Goal: Task Accomplishment & Management: Manage account settings

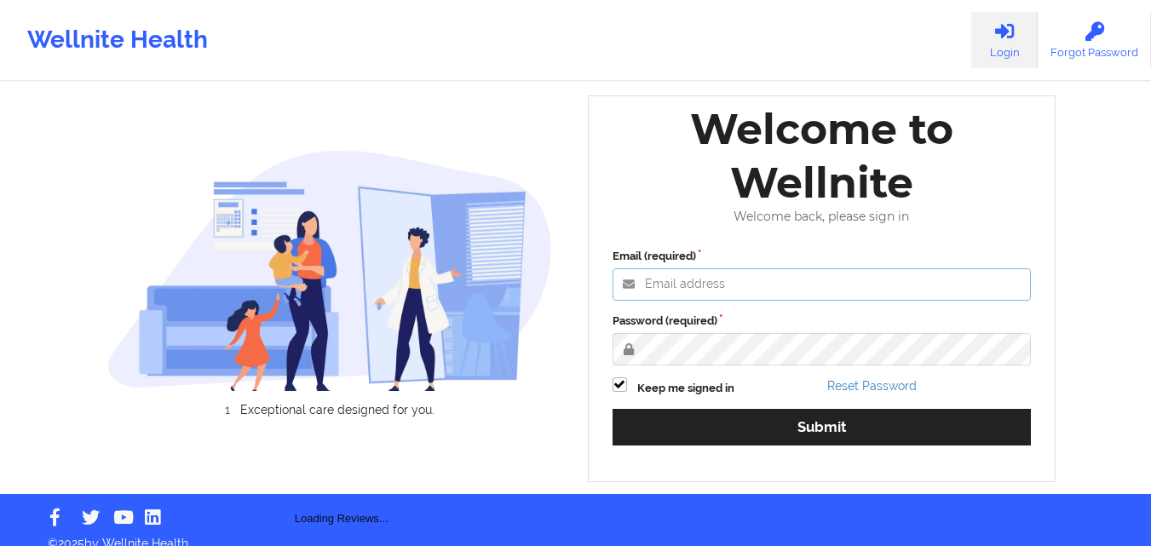
type input "[EMAIL_ADDRESS][DOMAIN_NAME]"
click at [836, 301] on input "[EMAIL_ADDRESS][DOMAIN_NAME]" at bounding box center [822, 284] width 419 height 32
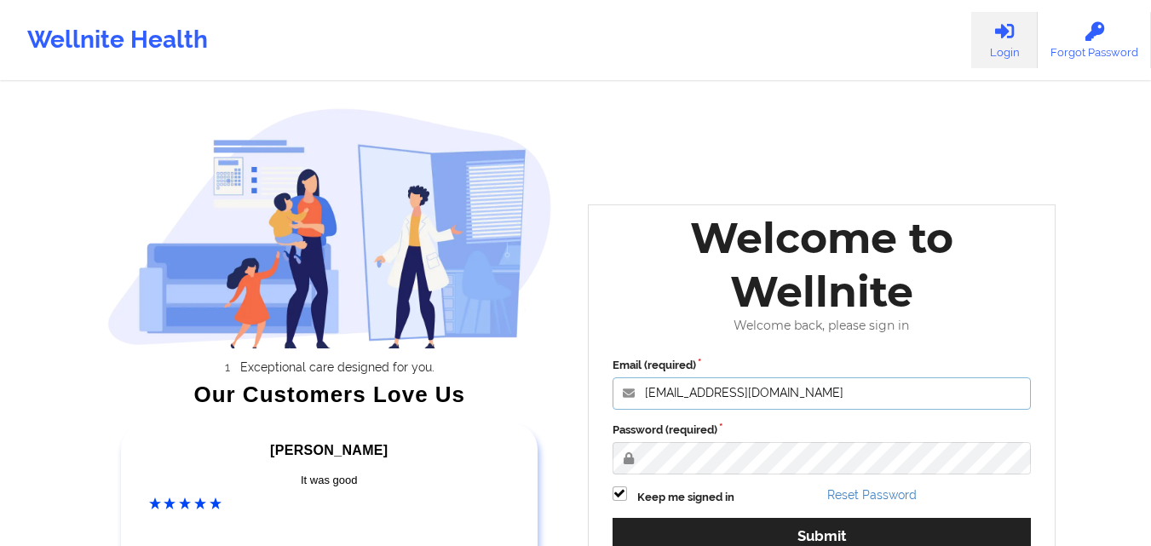
scroll to position [147, 0]
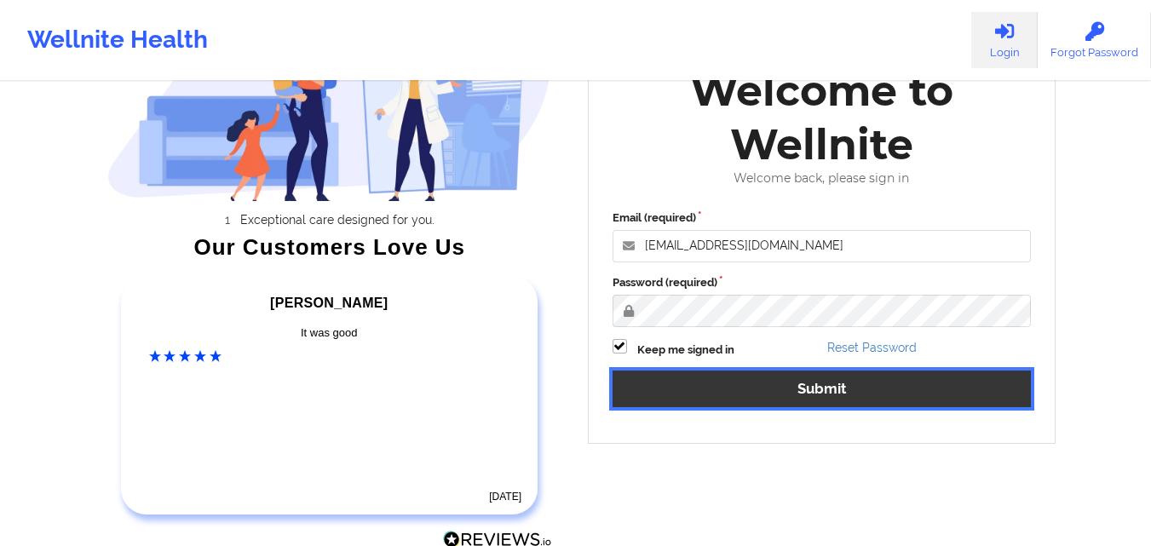
click at [811, 386] on button "Submit" at bounding box center [822, 389] width 419 height 37
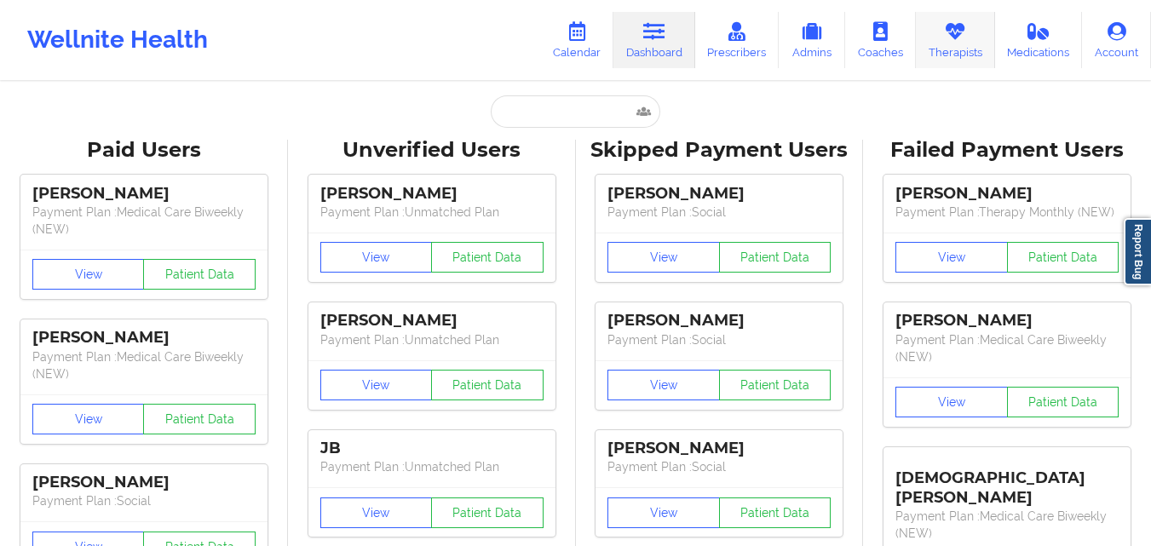
click at [960, 46] on link "Therapists" at bounding box center [955, 40] width 79 height 56
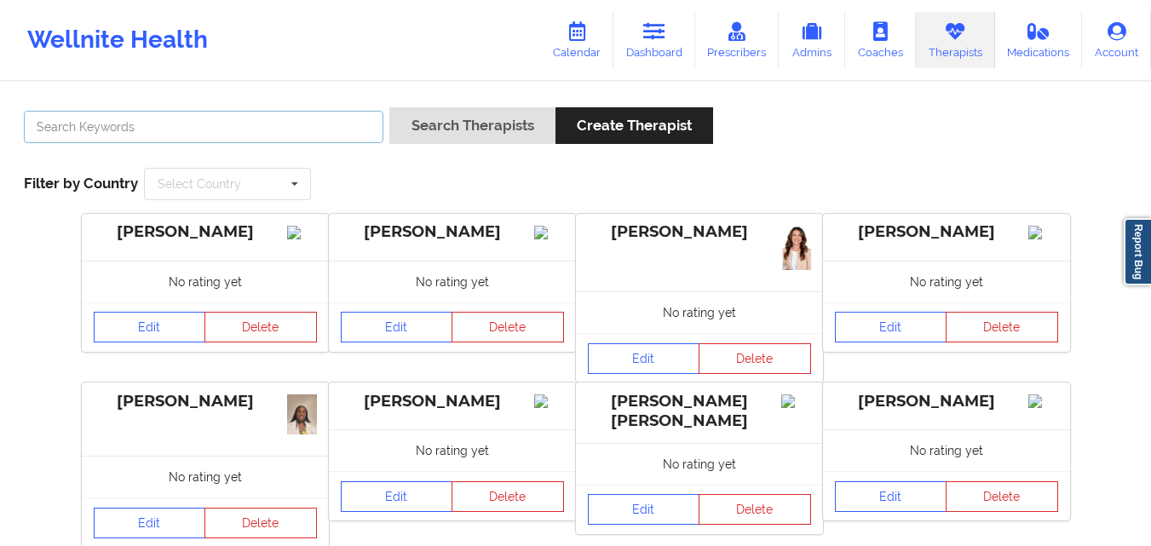
click at [213, 126] on input "text" at bounding box center [204, 127] width 360 height 32
type input "[PERSON_NAME]"
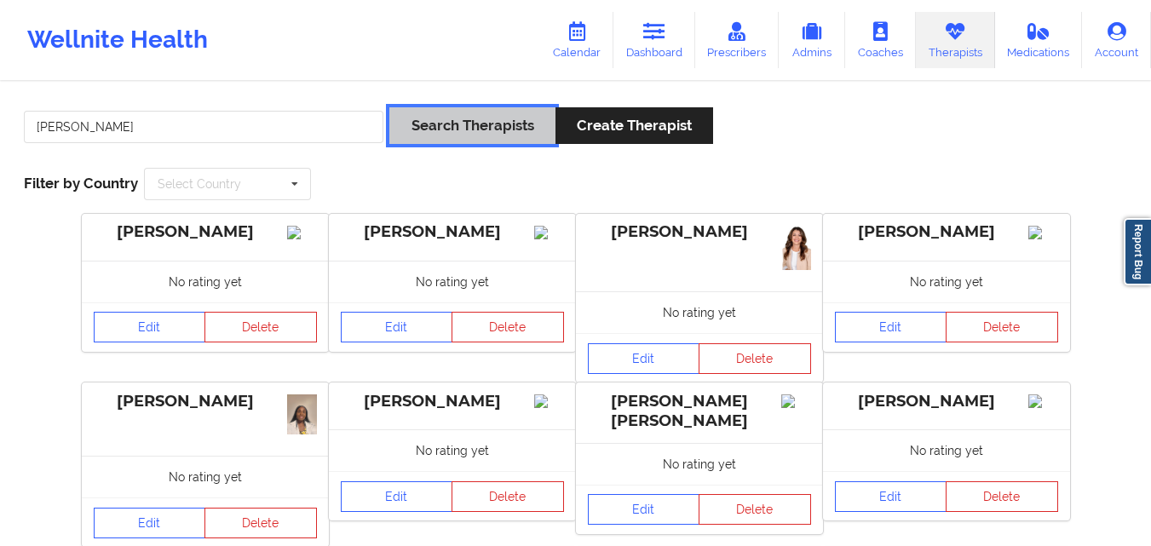
click at [452, 112] on button "Search Therapists" at bounding box center [471, 125] width 165 height 37
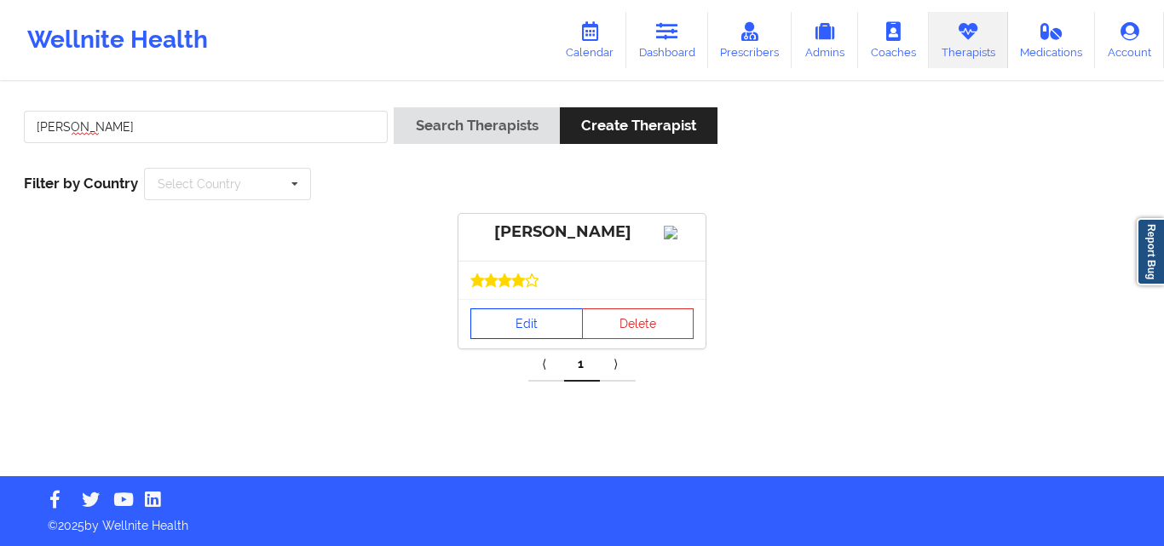
click at [536, 339] on link "Edit" at bounding box center [526, 323] width 112 height 31
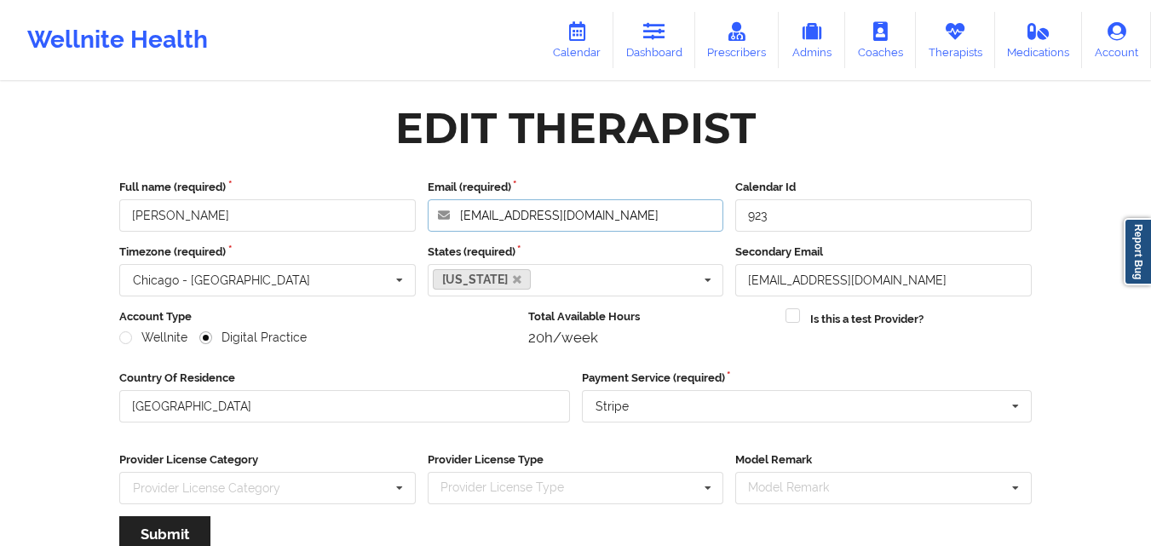
click at [633, 220] on input "[EMAIL_ADDRESS][DOMAIN_NAME]" at bounding box center [576, 215] width 297 height 32
click at [965, 46] on link "Therapists" at bounding box center [955, 40] width 79 height 56
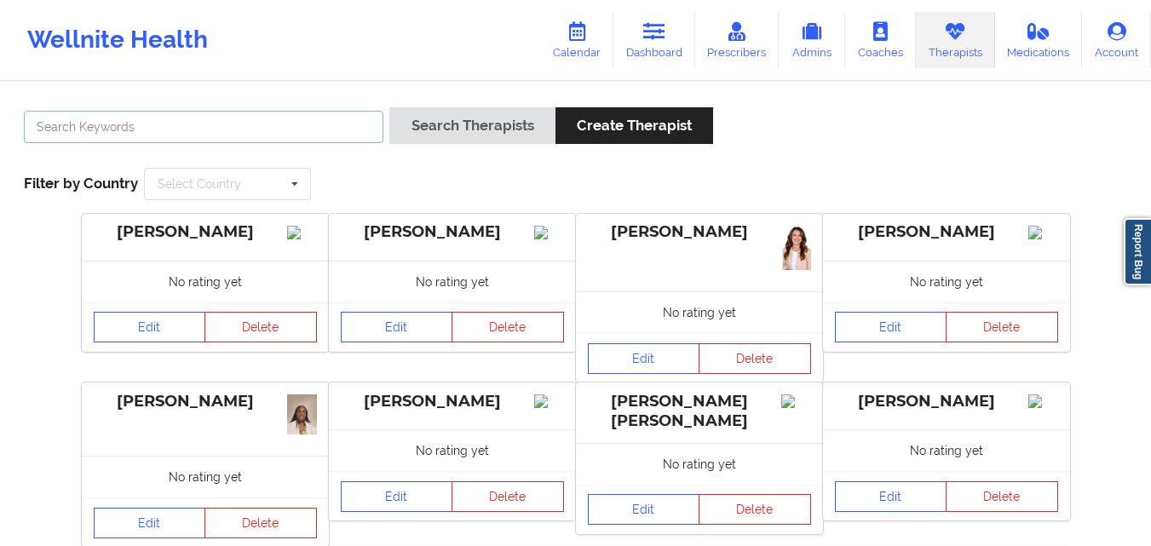
click at [267, 129] on input "text" at bounding box center [204, 127] width 360 height 32
click at [389, 107] on button "Search Therapists" at bounding box center [471, 125] width 165 height 37
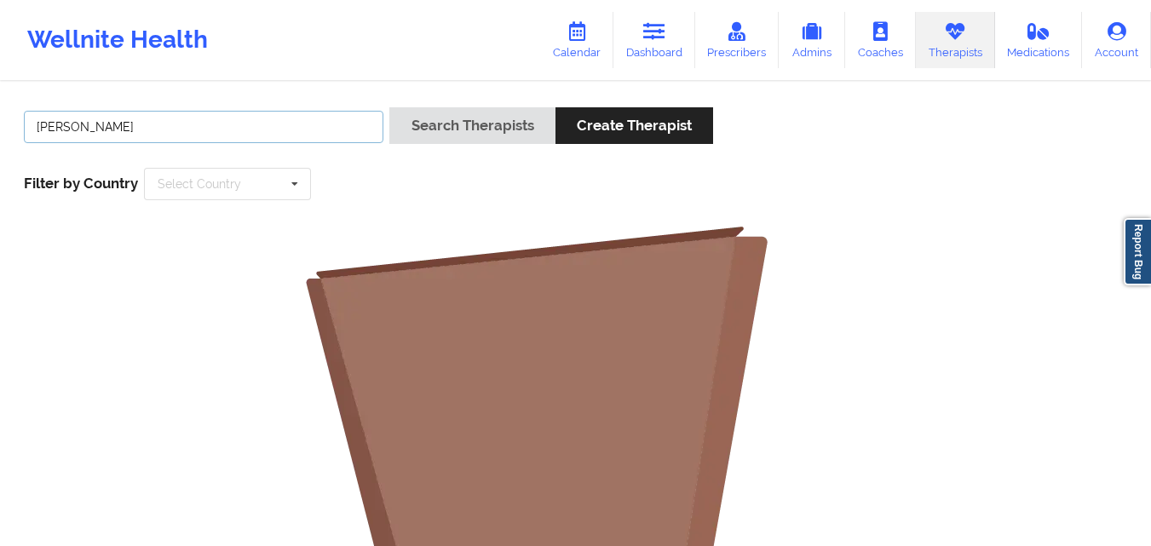
click at [55, 124] on input "[PERSON_NAME]" at bounding box center [204, 127] width 360 height 32
type input "[PERSON_NAME]"
click at [389, 107] on button "Search Therapists" at bounding box center [471, 125] width 165 height 37
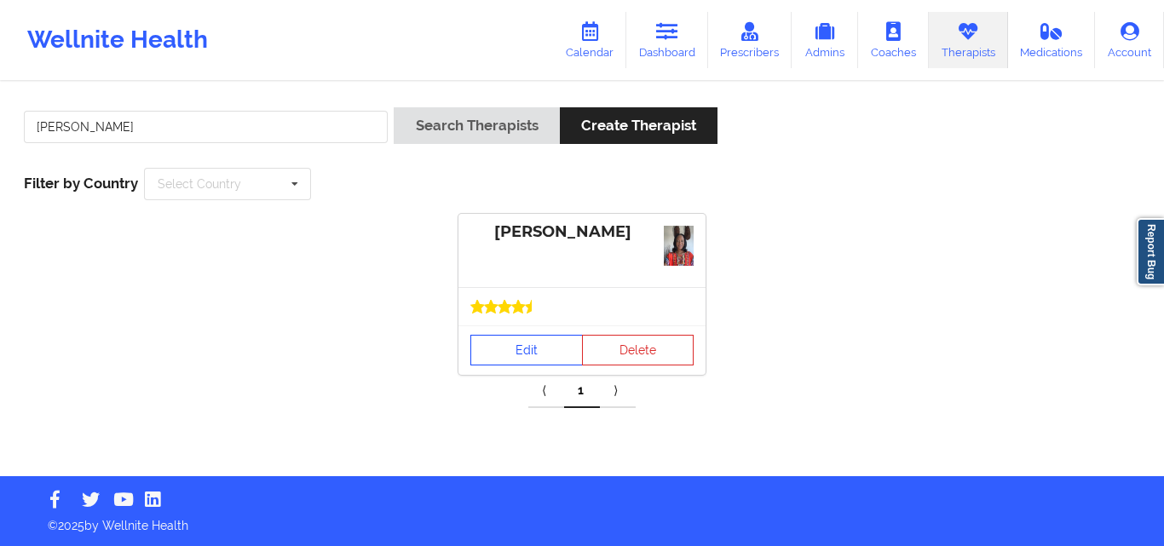
click at [509, 318] on div at bounding box center [581, 306] width 247 height 38
click at [521, 344] on link "Edit" at bounding box center [526, 350] width 112 height 31
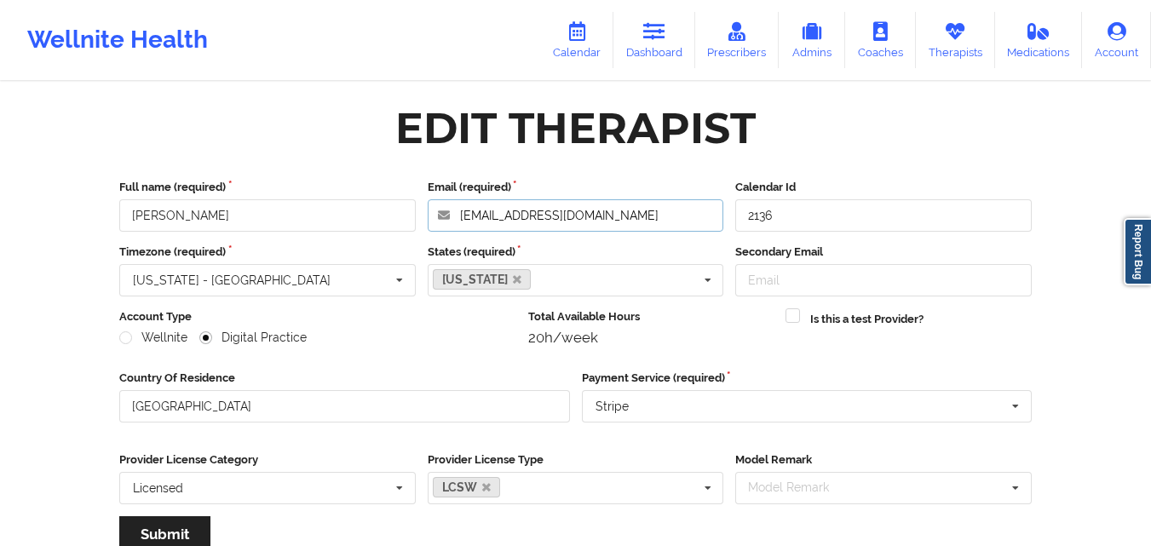
click at [643, 221] on input "[EMAIL_ADDRESS][DOMAIN_NAME]" at bounding box center [576, 215] width 297 height 32
click at [947, 32] on icon at bounding box center [955, 31] width 22 height 19
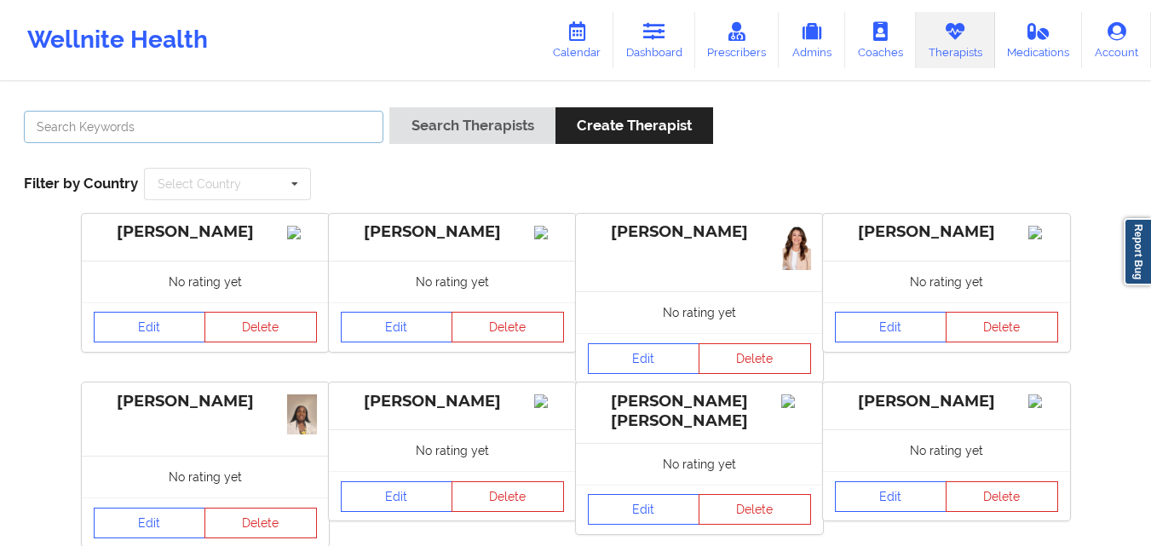
click at [286, 113] on input "text" at bounding box center [204, 127] width 360 height 32
type input "[PERSON_NAME]"
click at [389, 107] on button "Search Therapists" at bounding box center [471, 125] width 165 height 37
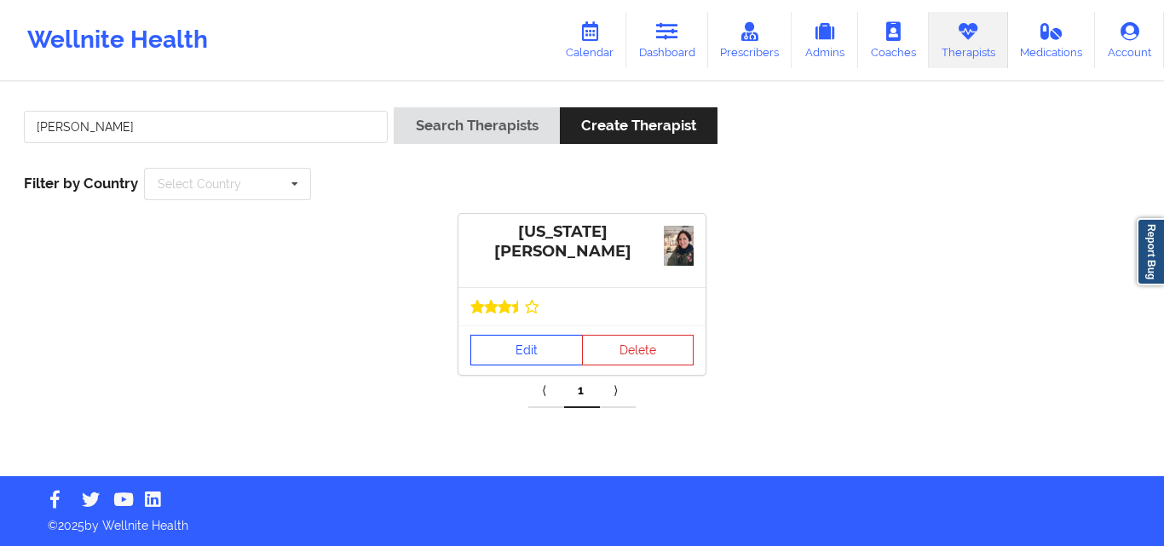
click at [487, 342] on link "Edit" at bounding box center [526, 350] width 112 height 31
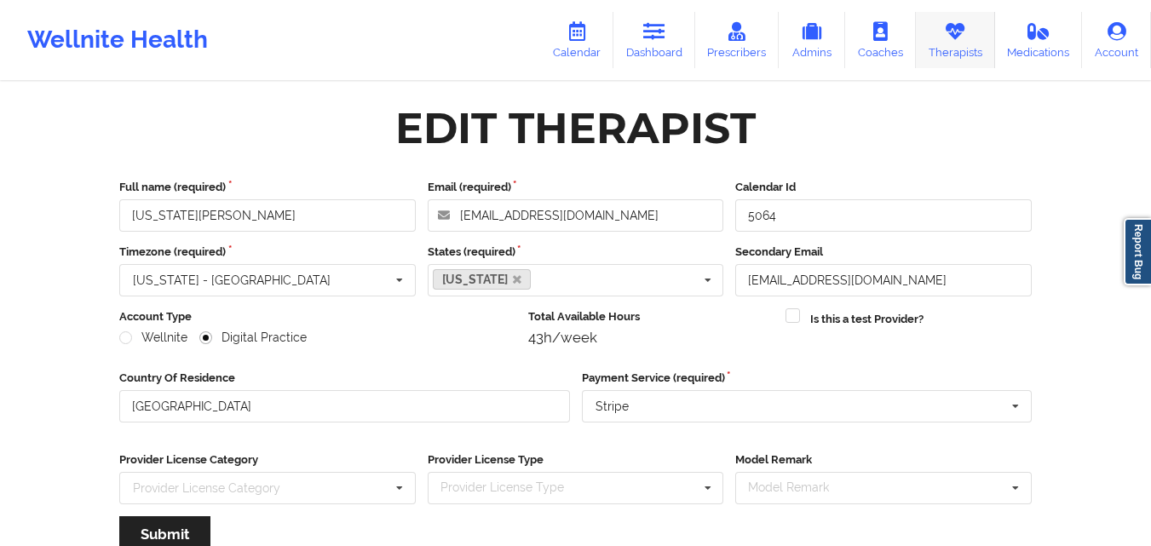
click at [952, 43] on link "Therapists" at bounding box center [955, 40] width 79 height 56
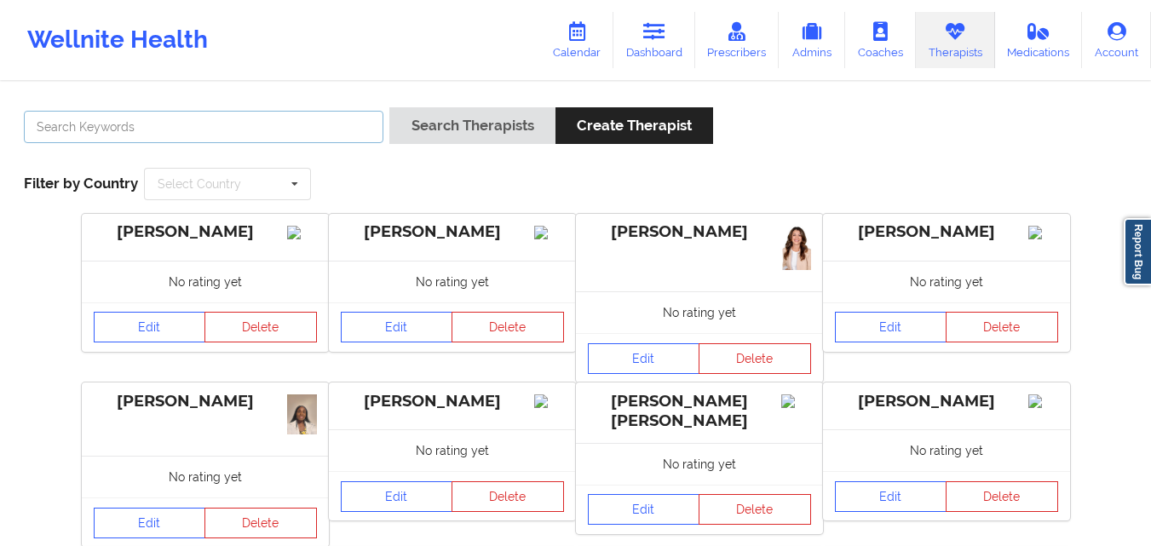
click at [293, 129] on input "text" at bounding box center [204, 127] width 360 height 32
type input "[PERSON_NAME]"
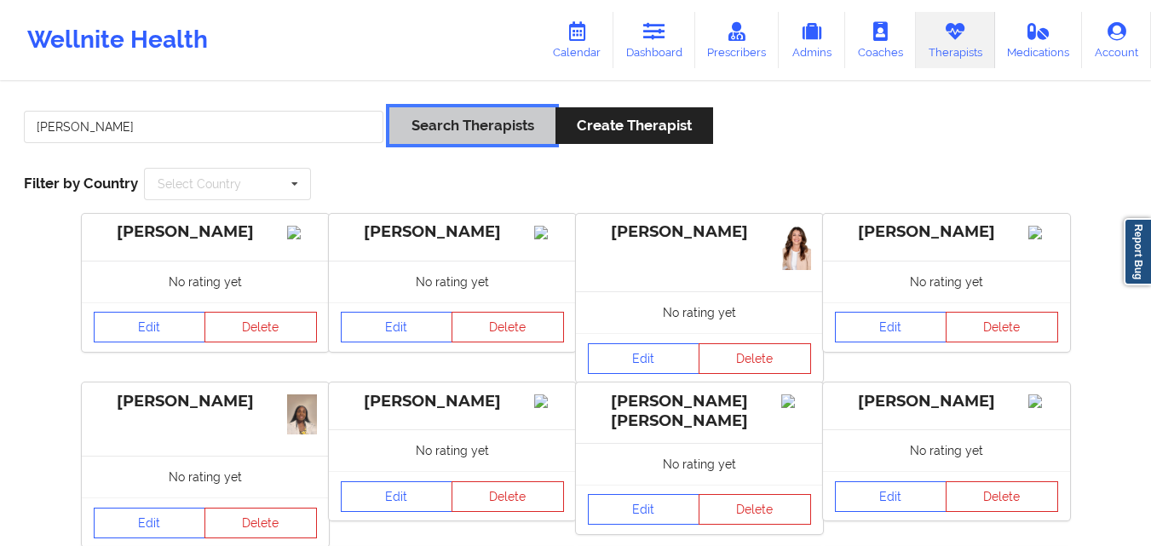
click at [483, 116] on button "Search Therapists" at bounding box center [471, 125] width 165 height 37
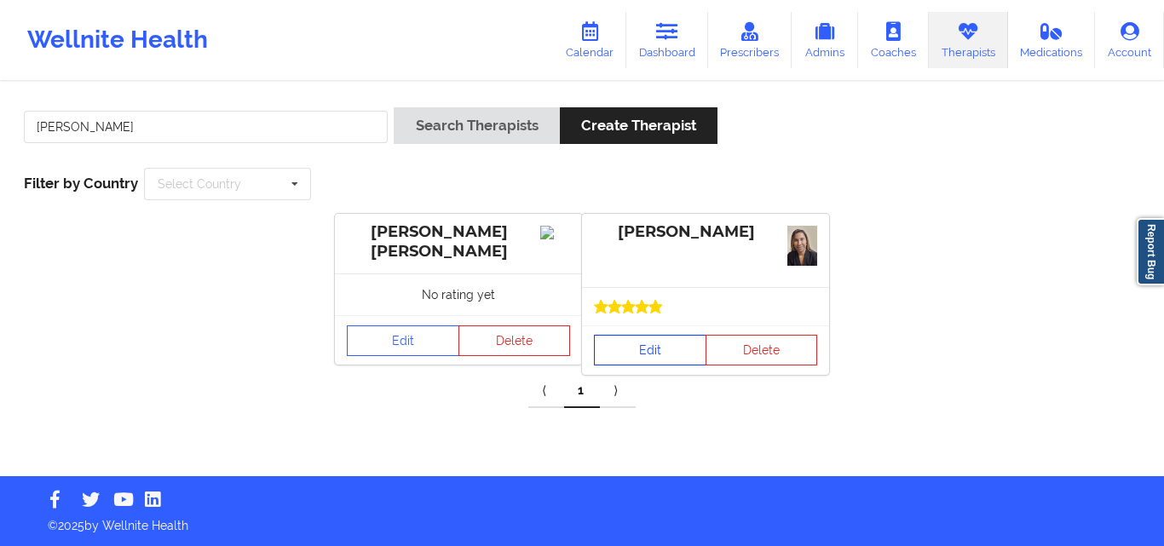
click at [648, 350] on link "Edit" at bounding box center [650, 350] width 112 height 31
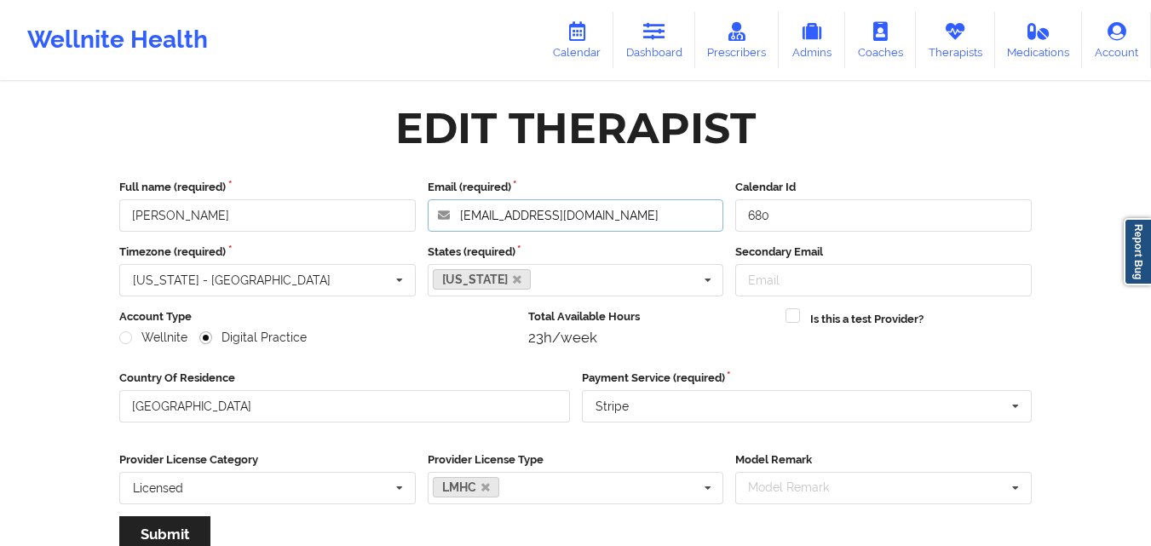
click at [598, 213] on input "[EMAIL_ADDRESS][DOMAIN_NAME]" at bounding box center [576, 215] width 297 height 32
click at [963, 55] on link "Therapists" at bounding box center [955, 40] width 79 height 56
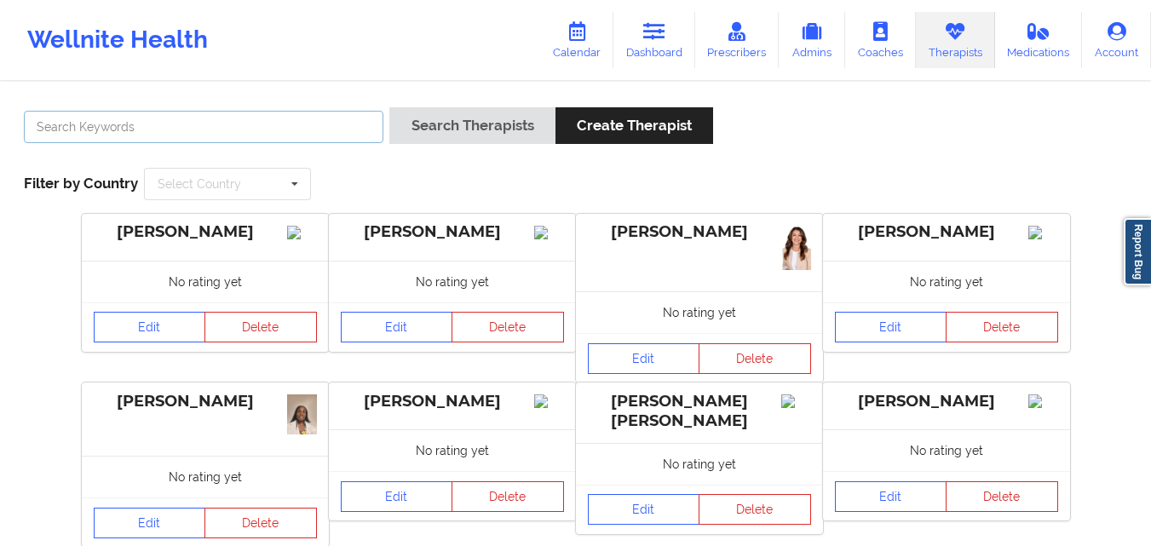
click at [254, 130] on input "text" at bounding box center [204, 127] width 360 height 32
type input "brianna"
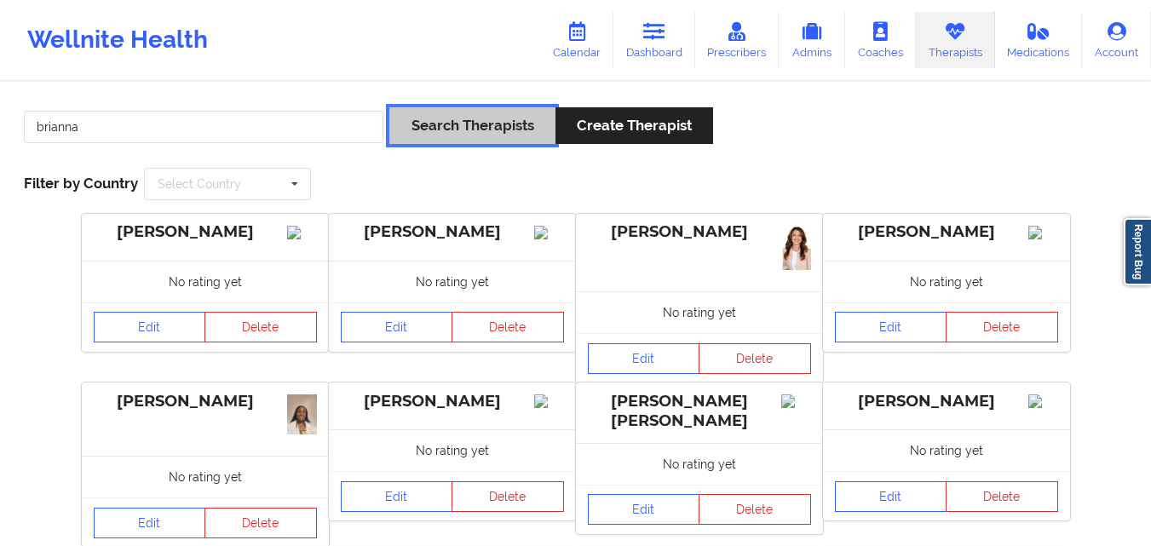
click at [456, 129] on button "Search Therapists" at bounding box center [471, 125] width 165 height 37
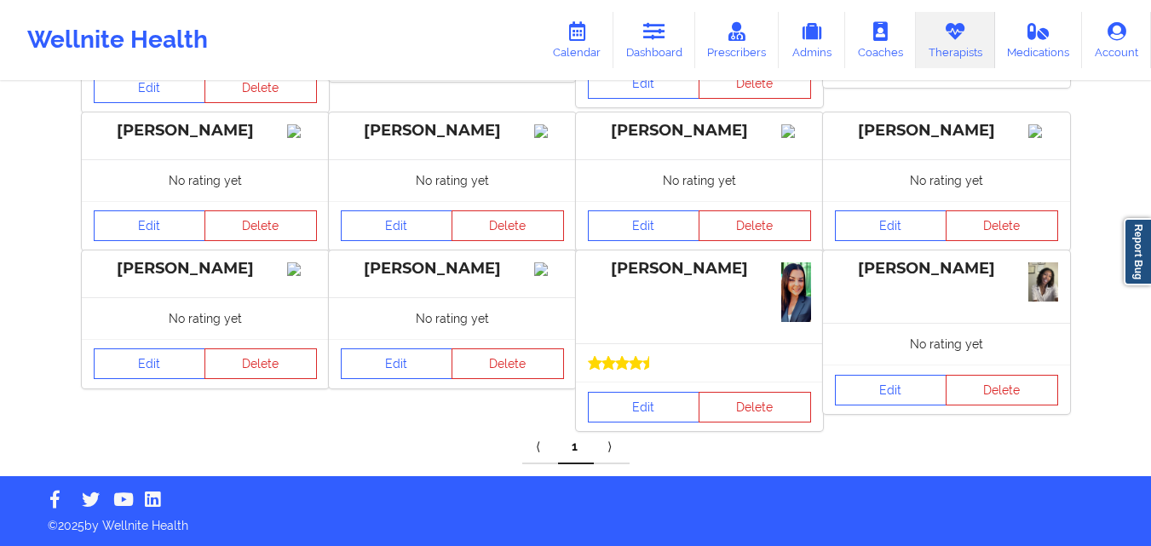
scroll to position [625, 0]
click at [648, 401] on link "Edit" at bounding box center [644, 407] width 112 height 31
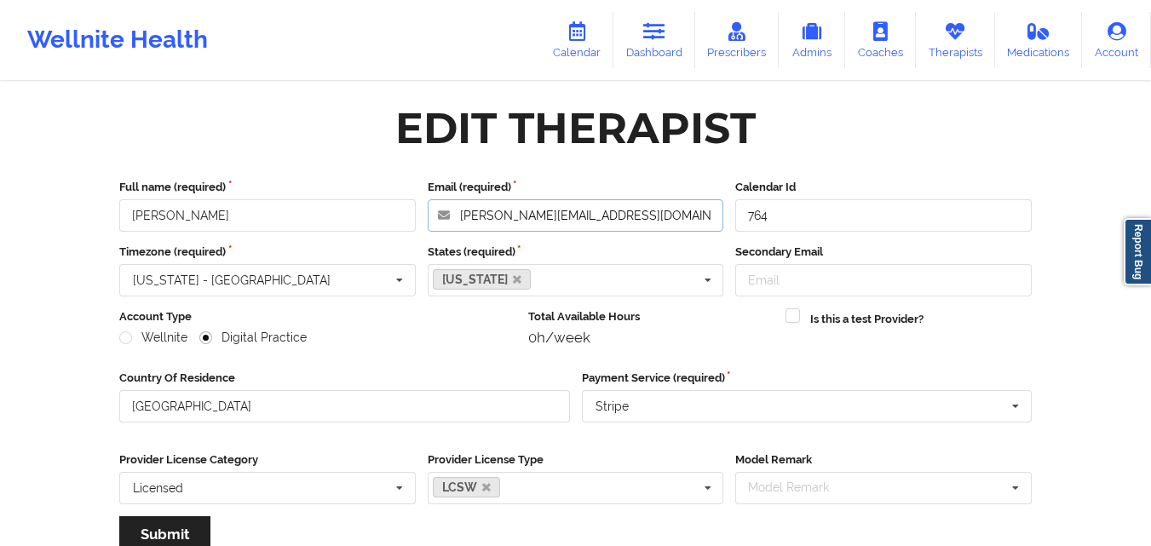
click at [619, 217] on input "[PERSON_NAME][EMAIL_ADDRESS][DOMAIN_NAME]" at bounding box center [576, 215] width 297 height 32
click at [938, 40] on link "Therapists" at bounding box center [955, 40] width 79 height 56
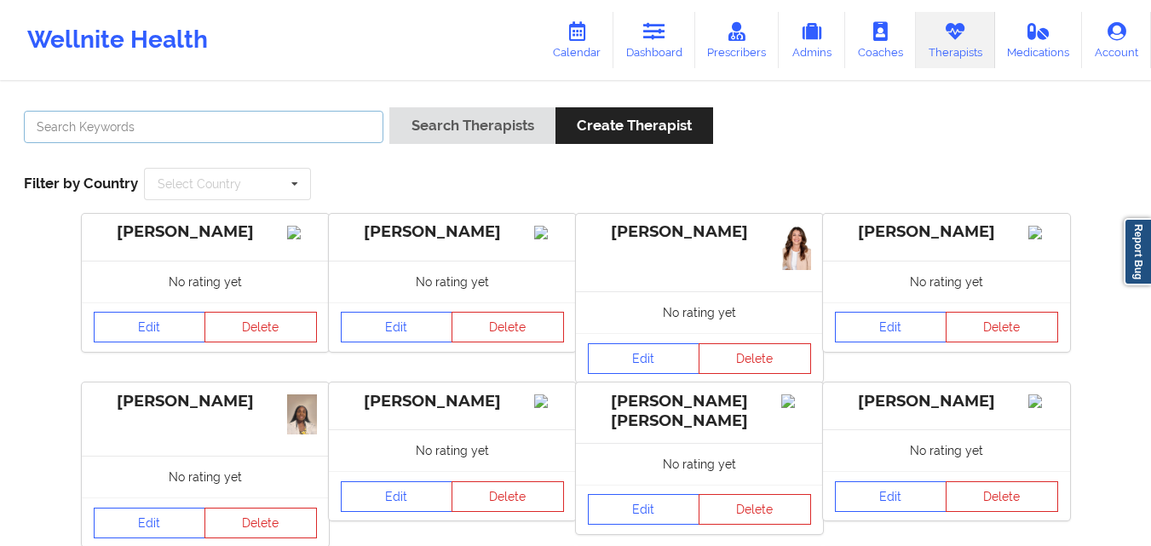
click at [248, 128] on input "text" at bounding box center [204, 127] width 360 height 32
type input "mungo\"
click at [389, 107] on button "Search Therapists" at bounding box center [471, 125] width 165 height 37
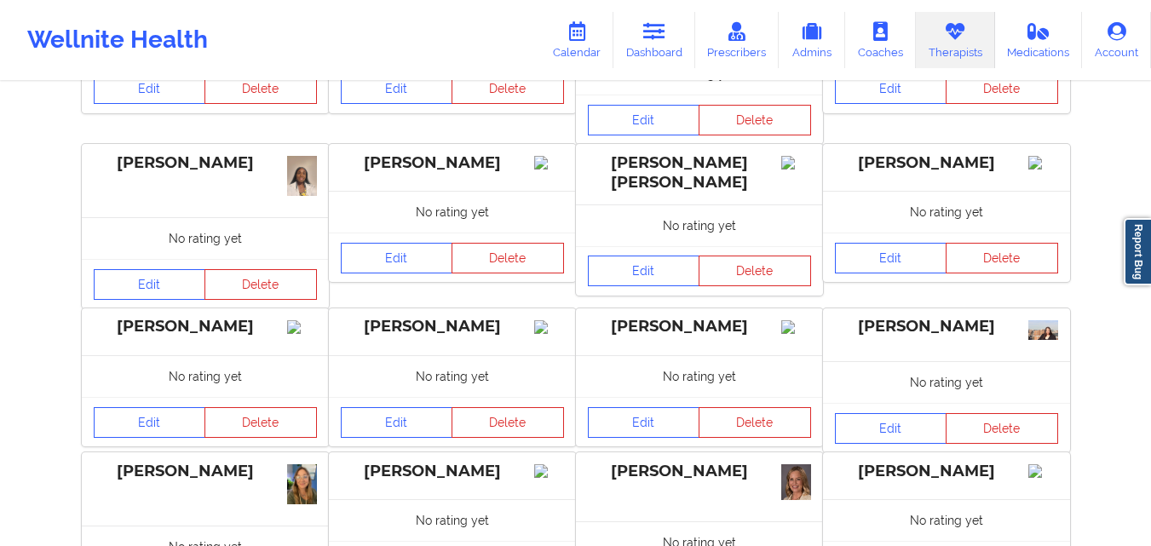
scroll to position [6, 0]
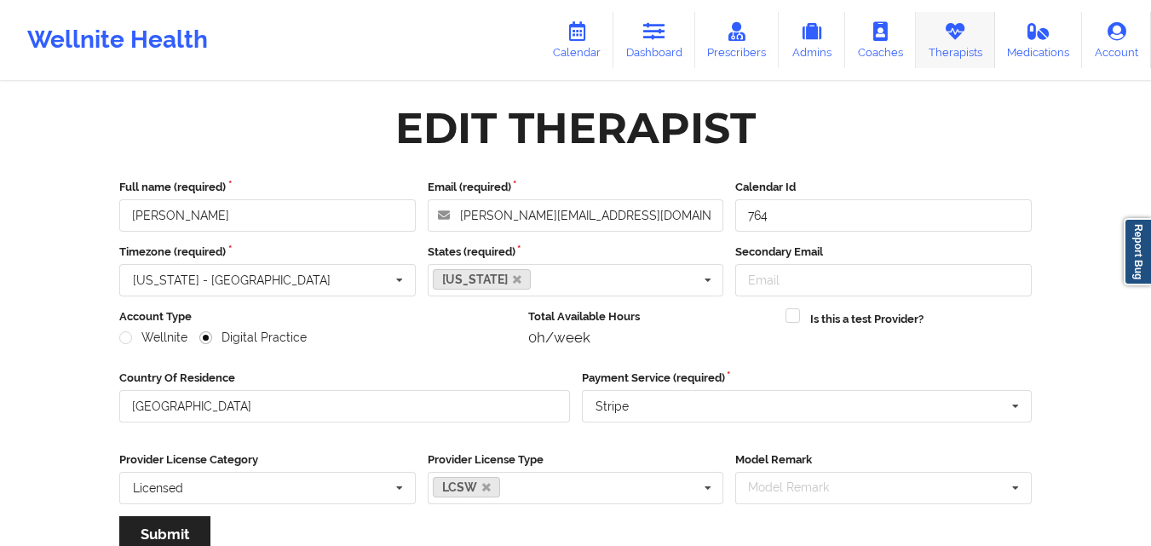
click at [960, 33] on icon at bounding box center [955, 31] width 22 height 19
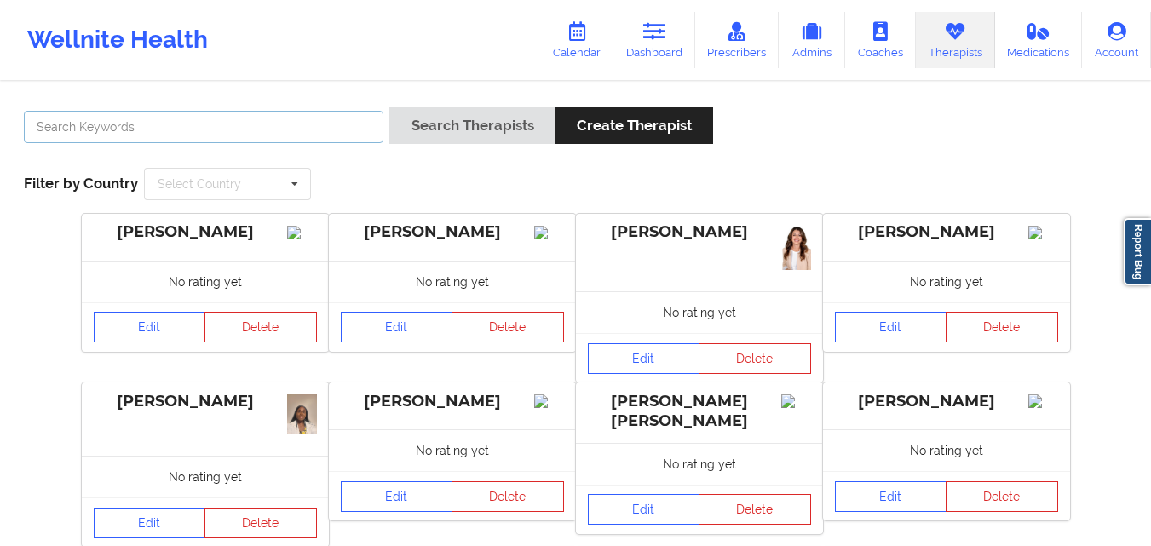
click at [299, 140] on input "text" at bounding box center [204, 127] width 360 height 32
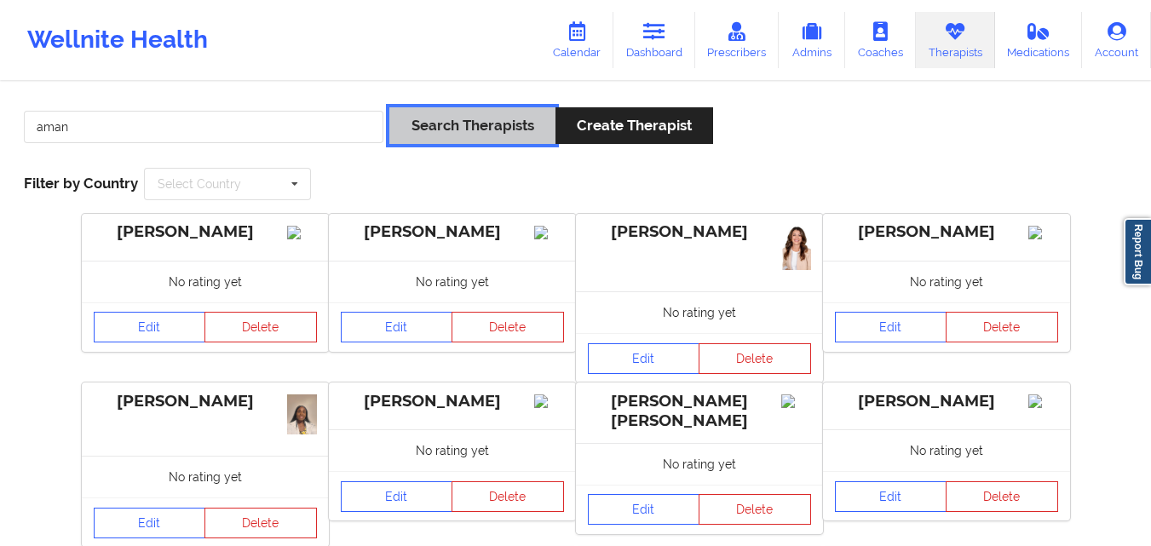
click at [438, 138] on button "Search Therapists" at bounding box center [471, 125] width 165 height 37
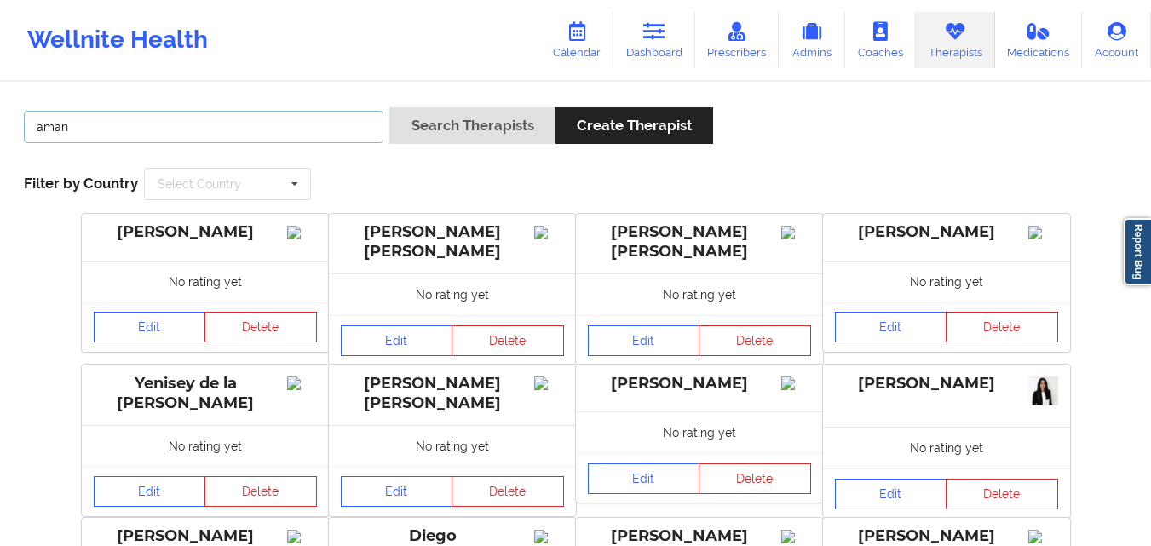
click at [104, 131] on input "aman" at bounding box center [204, 127] width 360 height 32
type input "[PERSON_NAME]"
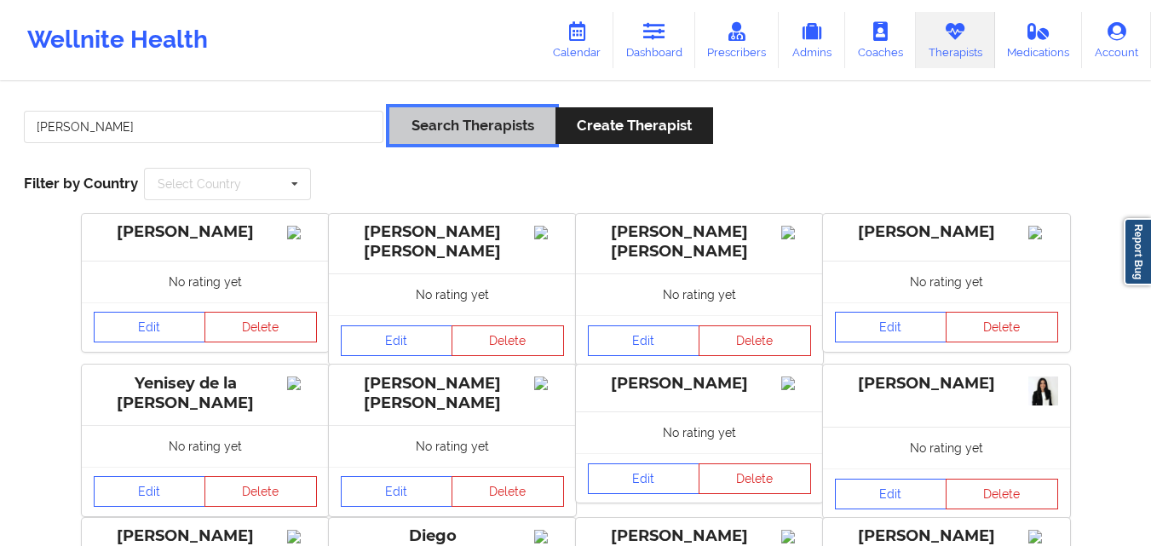
click at [390, 112] on button "Search Therapists" at bounding box center [471, 125] width 165 height 37
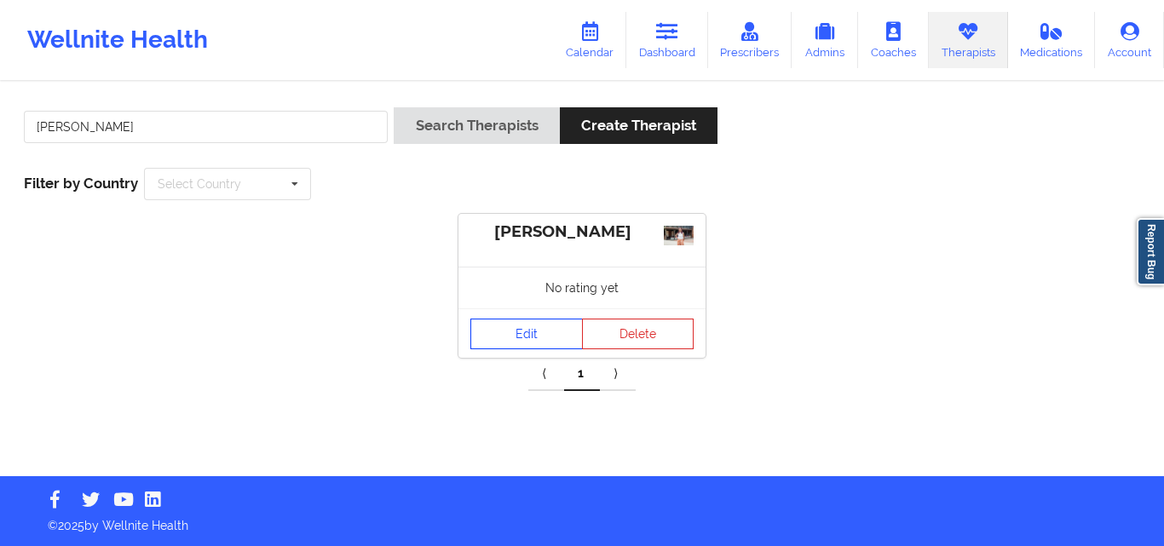
click at [539, 331] on link "Edit" at bounding box center [526, 334] width 112 height 31
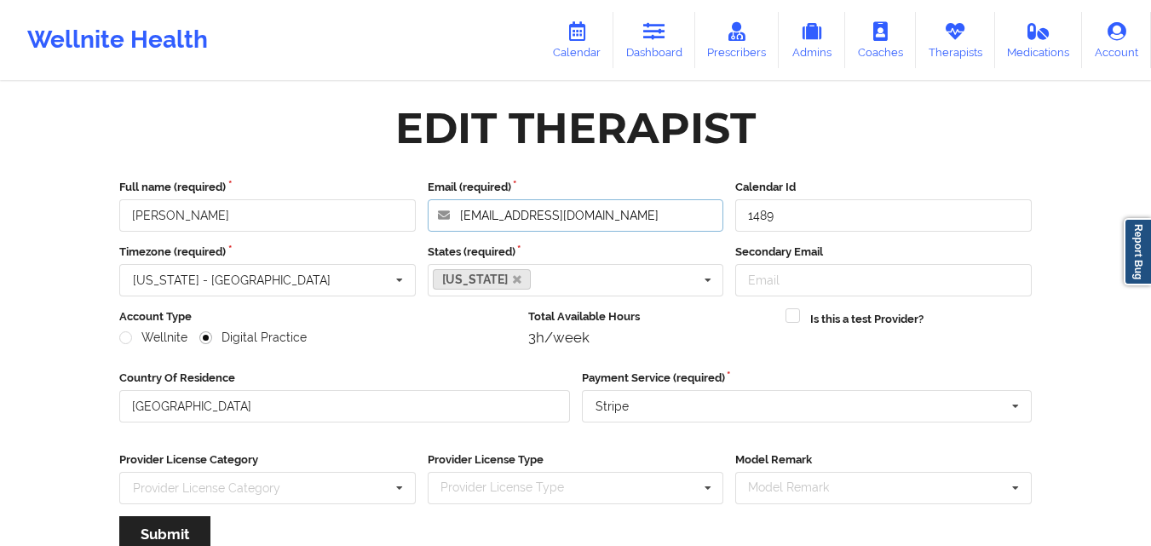
click at [638, 212] on input "[EMAIL_ADDRESS][DOMAIN_NAME]" at bounding box center [576, 215] width 297 height 32
click at [954, 40] on icon at bounding box center [955, 31] width 22 height 19
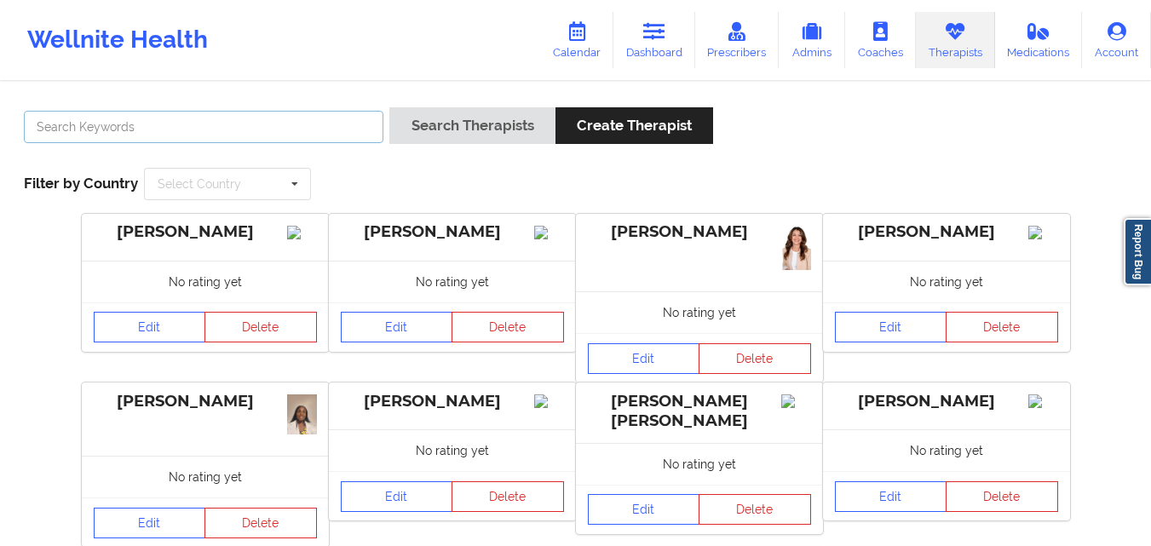
click at [239, 134] on input "text" at bounding box center [204, 127] width 360 height 32
type input "[PERSON_NAME] sta"
click at [389, 107] on button "Search Therapists" at bounding box center [471, 125] width 165 height 37
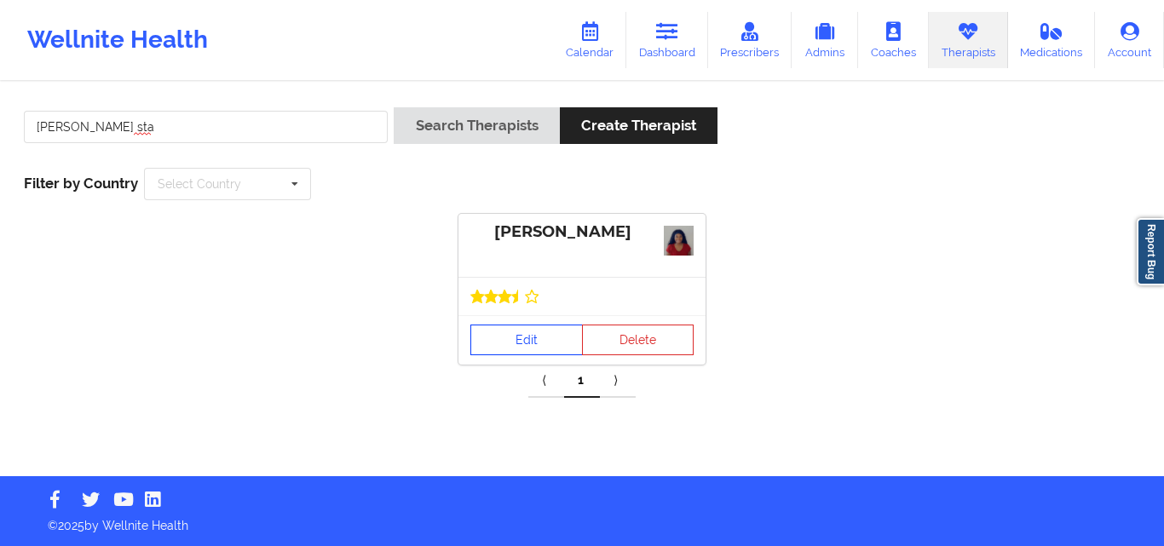
click at [520, 343] on link "Edit" at bounding box center [526, 340] width 112 height 31
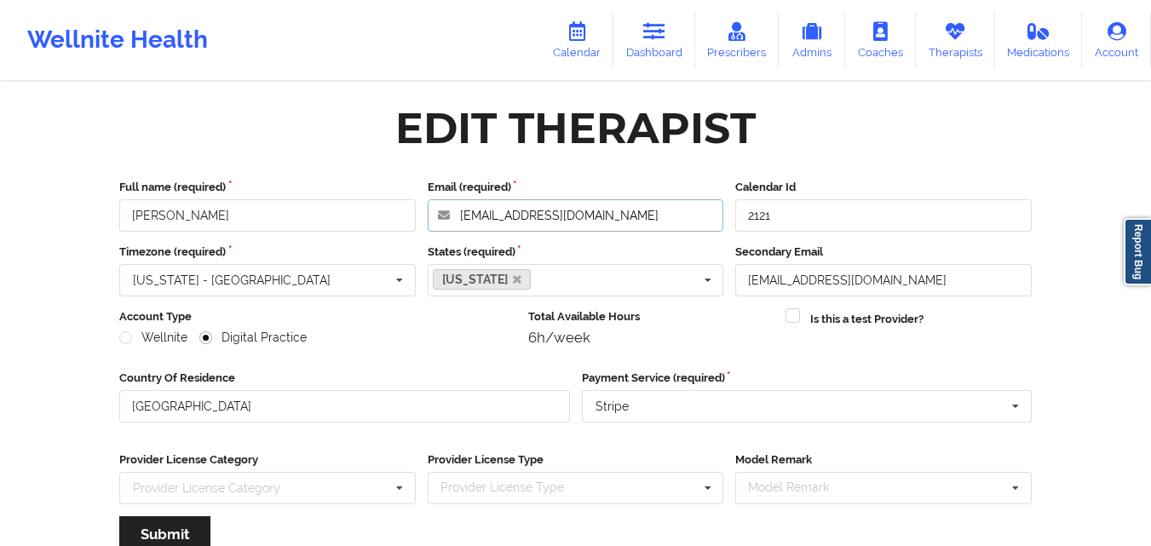
click at [620, 217] on input "[EMAIL_ADDRESS][DOMAIN_NAME]" at bounding box center [576, 215] width 297 height 32
click at [945, 48] on link "Therapists" at bounding box center [955, 40] width 79 height 56
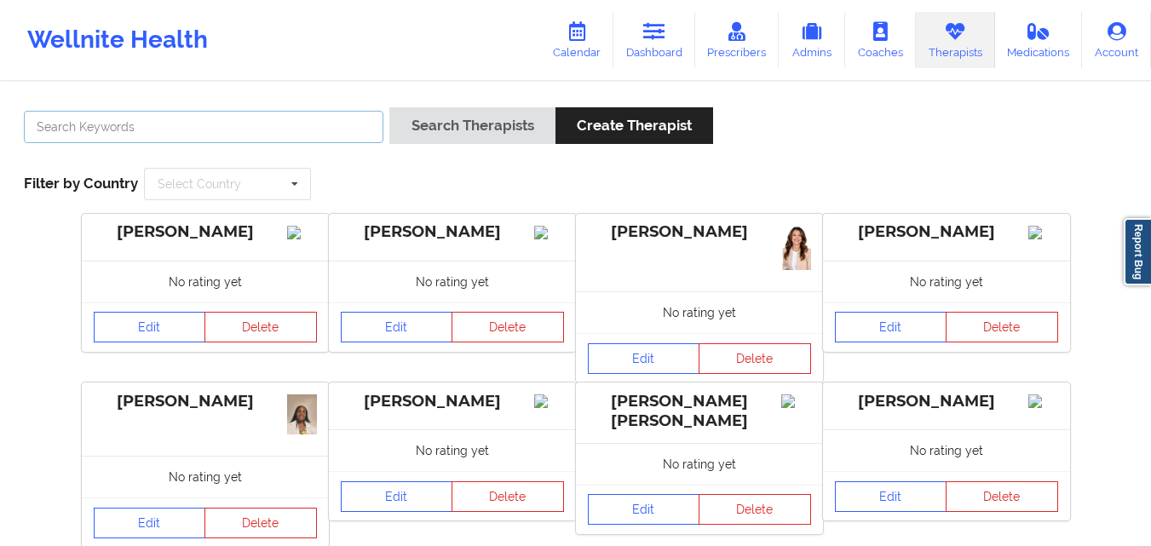
click at [273, 124] on input "text" at bounding box center [204, 127] width 360 height 32
click at [299, 143] on div at bounding box center [204, 131] width 372 height 49
click at [284, 128] on input "text" at bounding box center [204, 127] width 360 height 32
type input "[PERSON_NAME]"
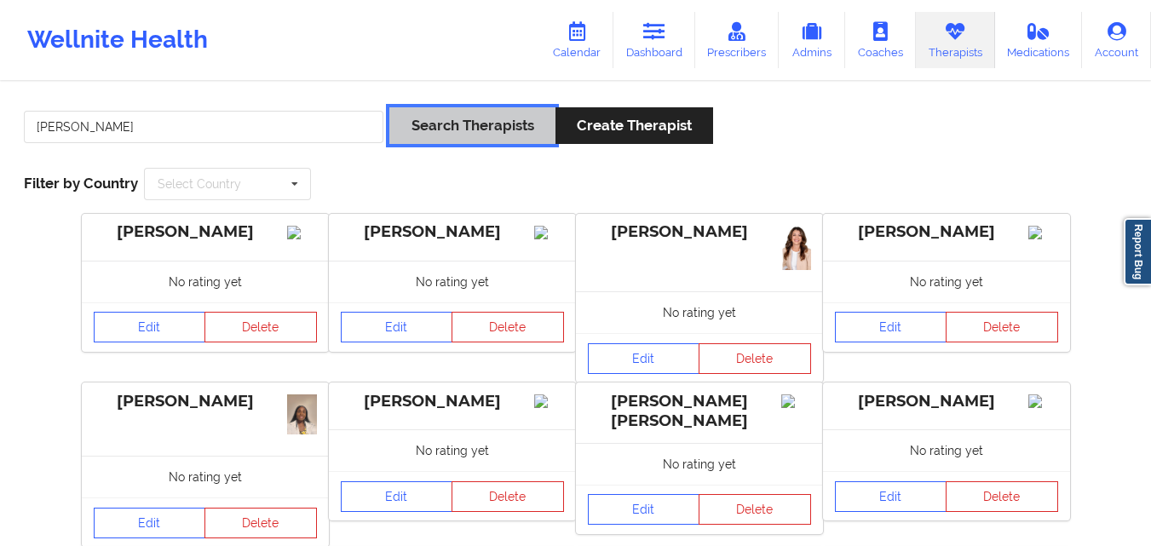
click at [433, 127] on button "Search Therapists" at bounding box center [471, 125] width 165 height 37
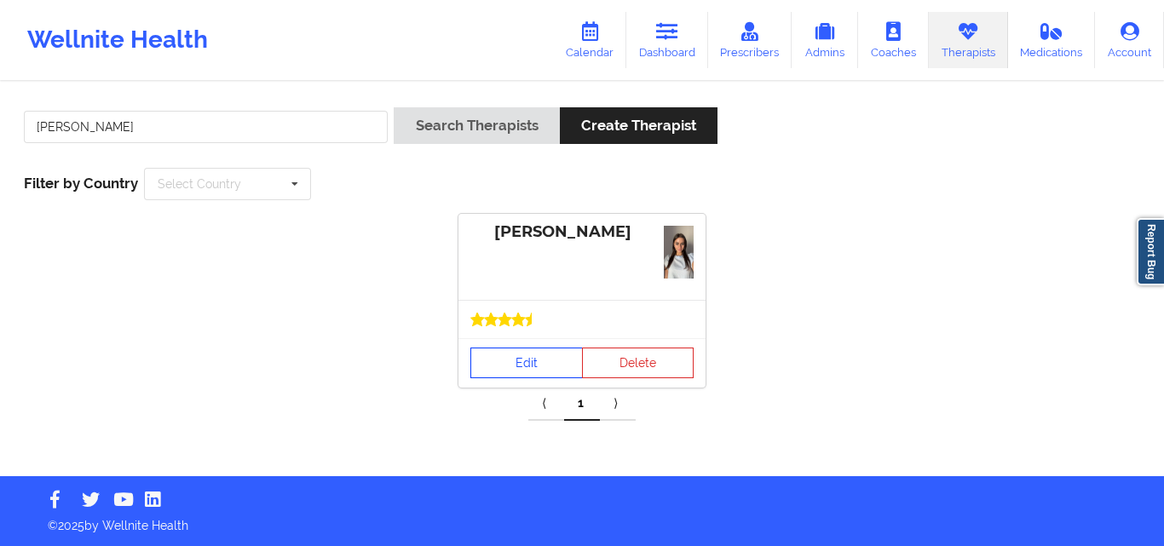
click at [500, 352] on link "Edit" at bounding box center [526, 363] width 112 height 31
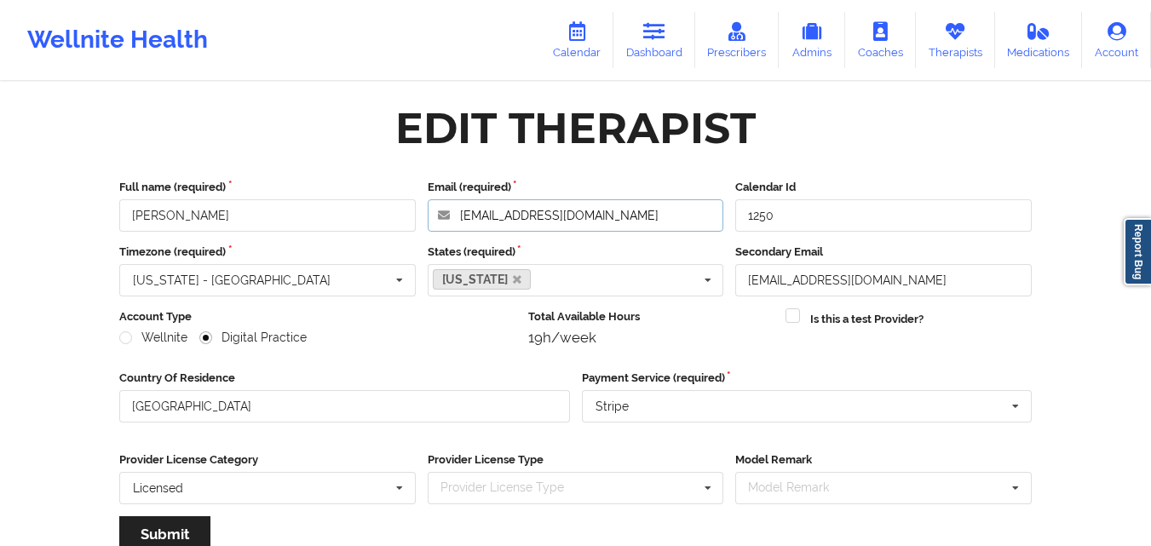
click at [646, 216] on input "[EMAIL_ADDRESS][DOMAIN_NAME]" at bounding box center [576, 215] width 297 height 32
click at [972, 37] on link "Therapists" at bounding box center [955, 40] width 79 height 56
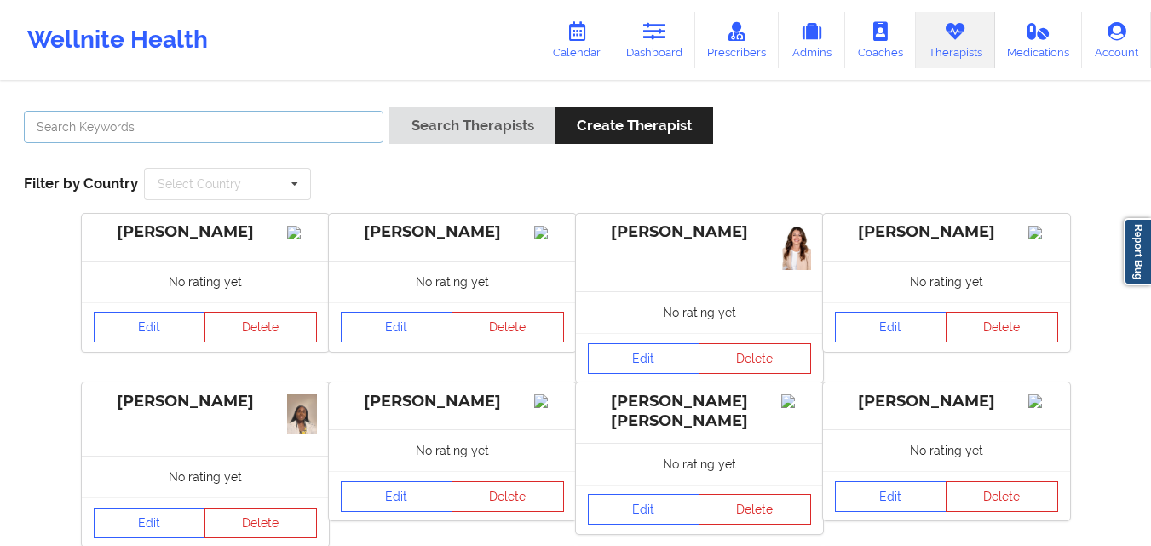
click at [245, 135] on input "text" at bounding box center [204, 127] width 360 height 32
type input "[PERSON_NAME]"
click at [389, 107] on button "Search Therapists" at bounding box center [471, 125] width 165 height 37
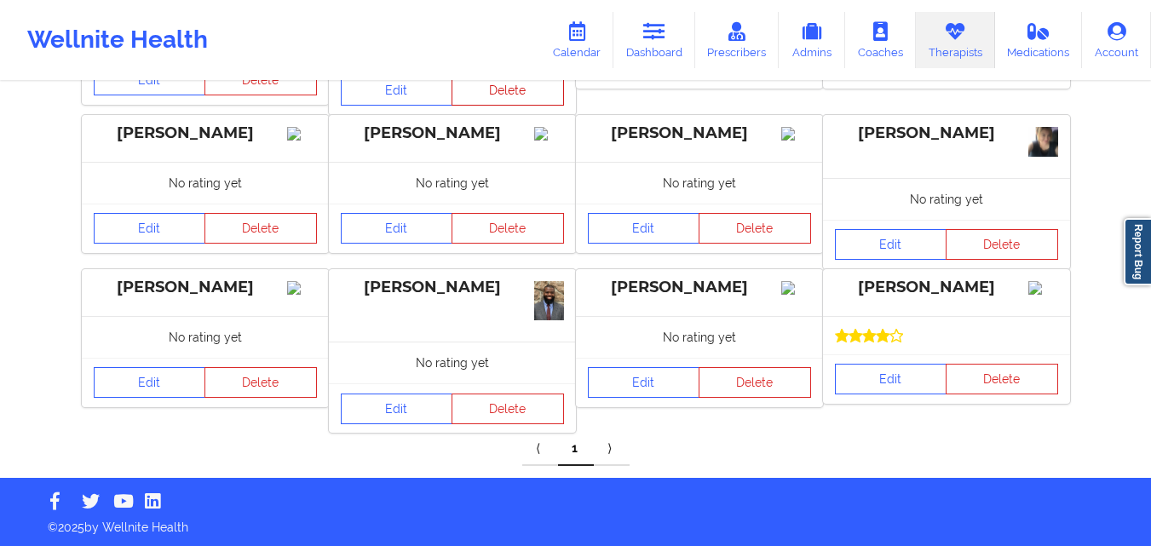
scroll to position [265, 0]
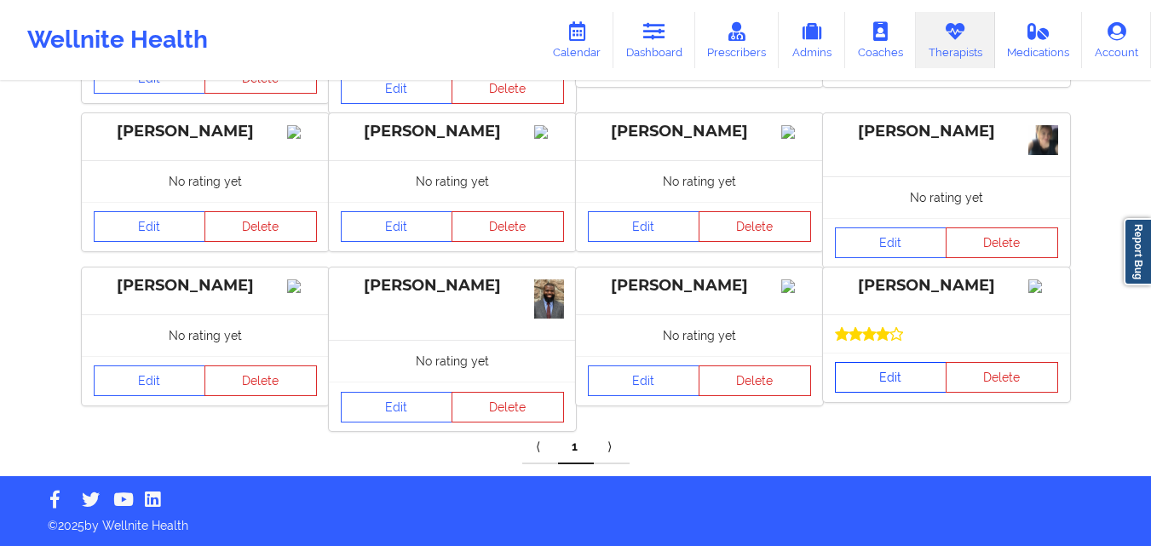
click at [890, 389] on link "Edit" at bounding box center [891, 377] width 112 height 31
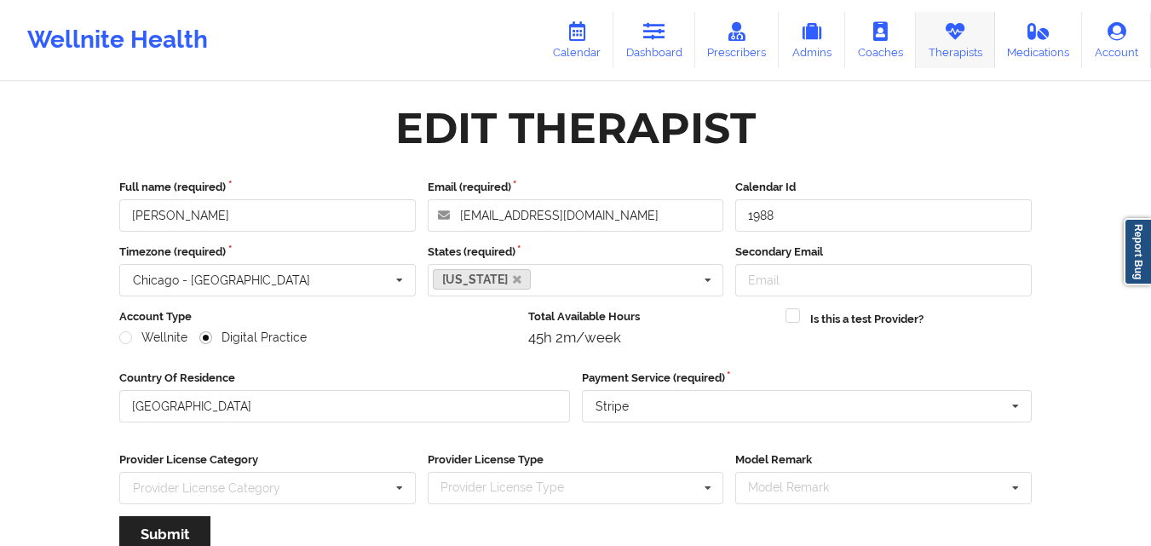
click at [966, 37] on icon at bounding box center [955, 31] width 22 height 19
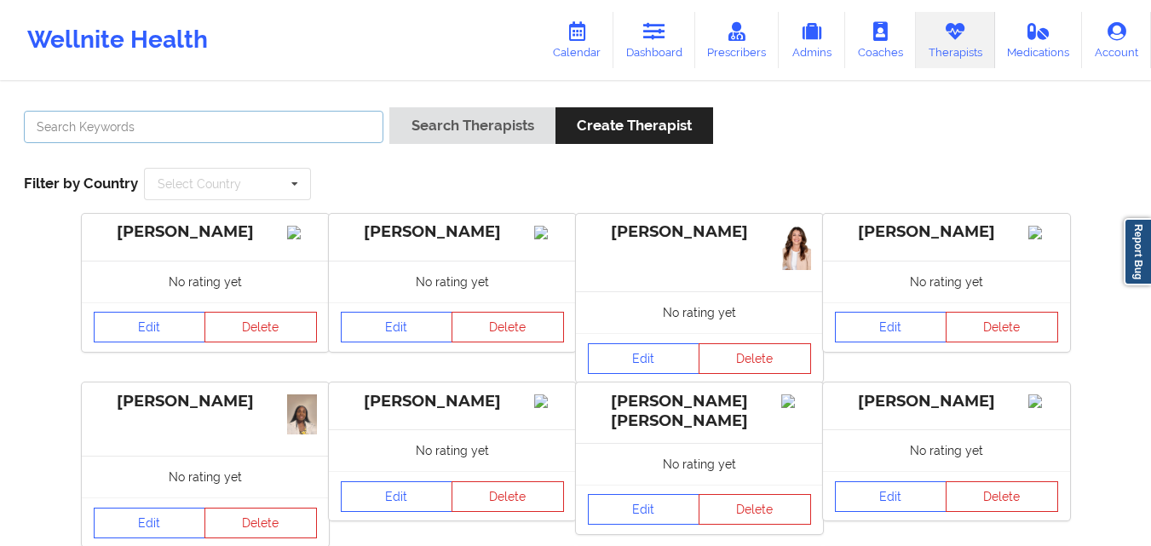
click at [291, 135] on input "text" at bounding box center [204, 127] width 360 height 32
click at [389, 107] on button "Search Therapists" at bounding box center [471, 125] width 165 height 37
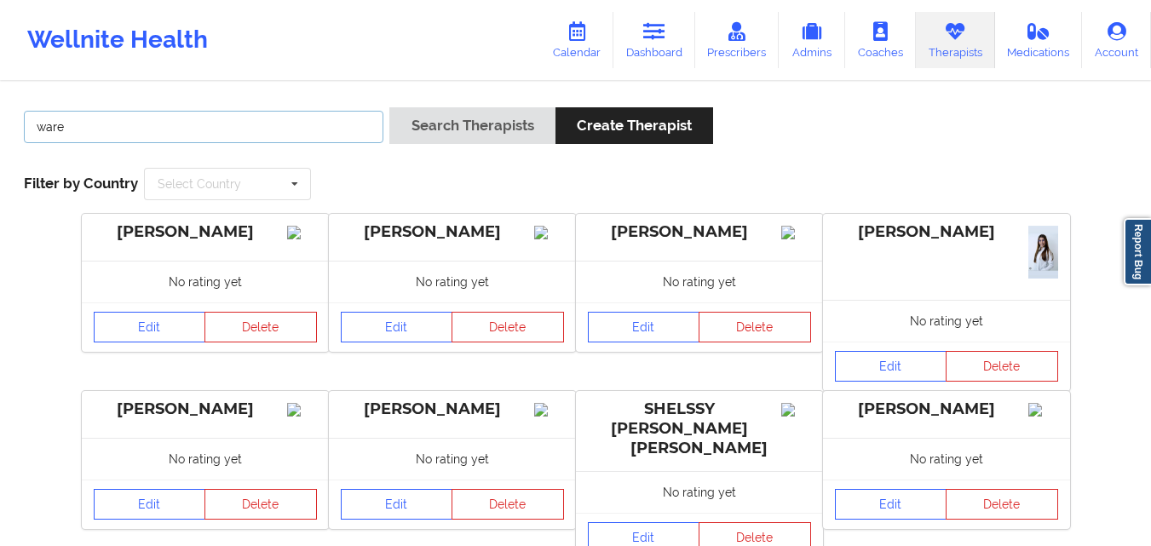
click at [171, 125] on input "ware" at bounding box center [204, 127] width 360 height 32
type input "w"
click at [389, 107] on button "Search Therapists" at bounding box center [471, 125] width 165 height 37
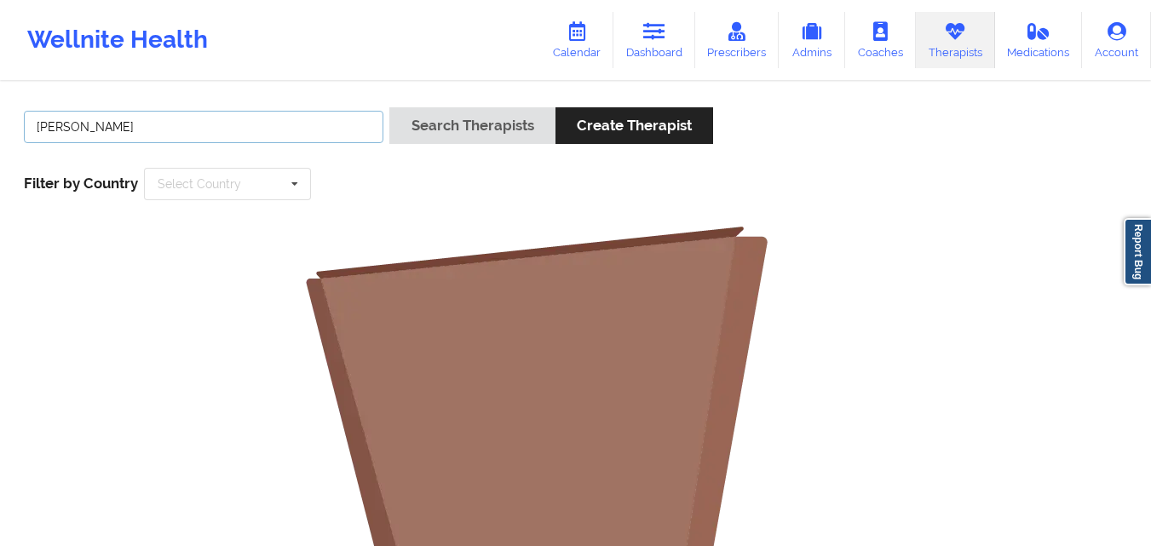
type input "[PERSON_NAME]"
click at [389, 107] on button "Search Therapists" at bounding box center [471, 125] width 165 height 37
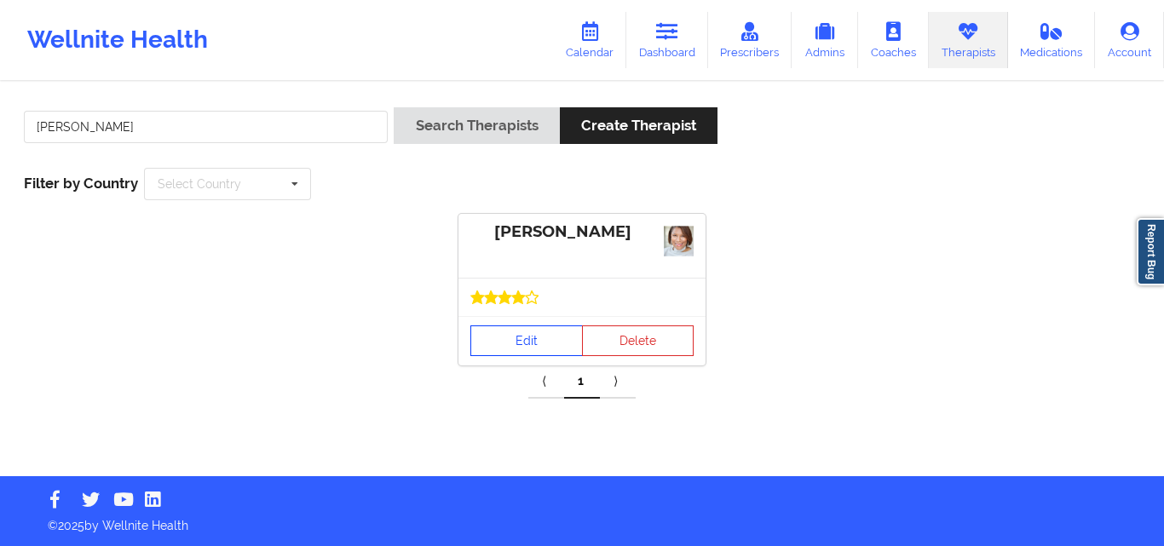
click at [522, 342] on link "Edit" at bounding box center [526, 341] width 112 height 31
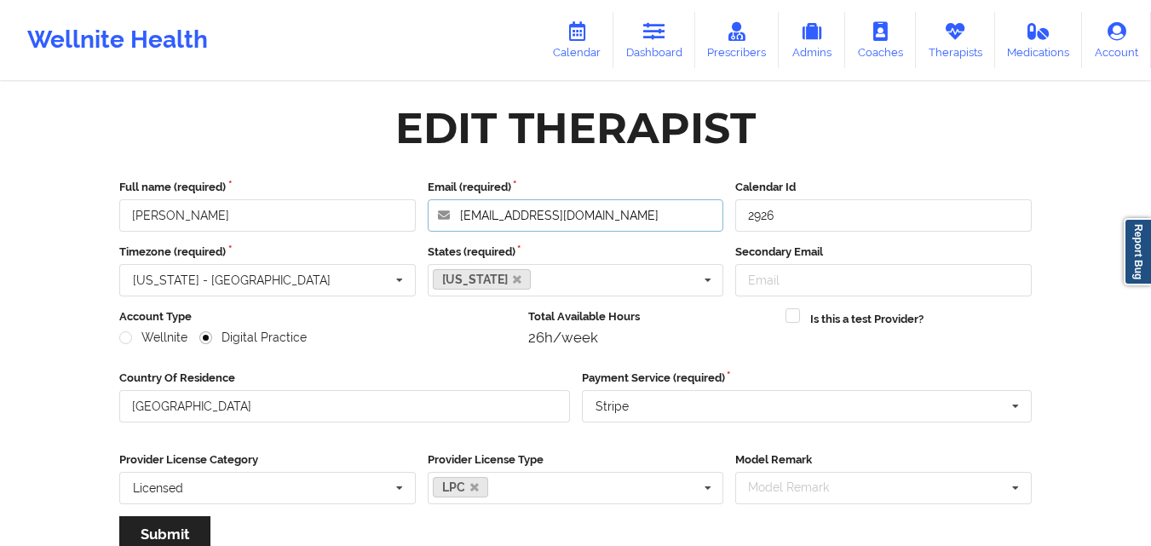
click at [619, 221] on input "[EMAIL_ADDRESS][DOMAIN_NAME]" at bounding box center [576, 215] width 297 height 32
drag, startPoint x: 174, startPoint y: 218, endPoint x: 148, endPoint y: 216, distance: 25.7
click at [148, 216] on input "[PERSON_NAME]" at bounding box center [267, 215] width 297 height 32
click at [174, 216] on input "[PERSON_NAME]" at bounding box center [267, 215] width 297 height 32
drag, startPoint x: 177, startPoint y: 217, endPoint x: 118, endPoint y: 217, distance: 58.8
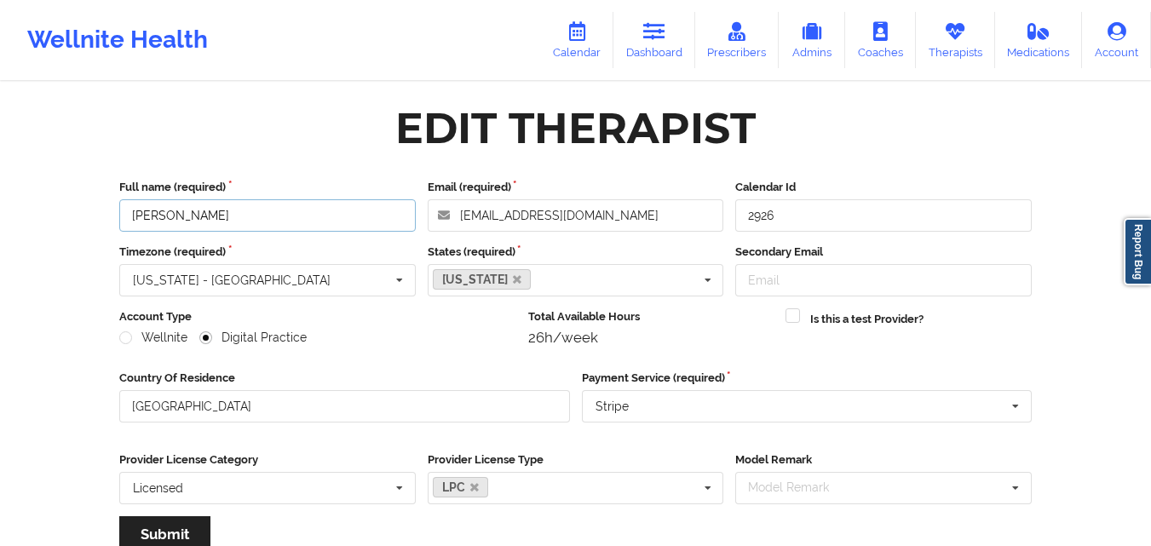
click at [118, 217] on div "Full name (required) [PERSON_NAME]" at bounding box center [267, 205] width 308 height 53
click at [946, 31] on icon at bounding box center [955, 31] width 22 height 19
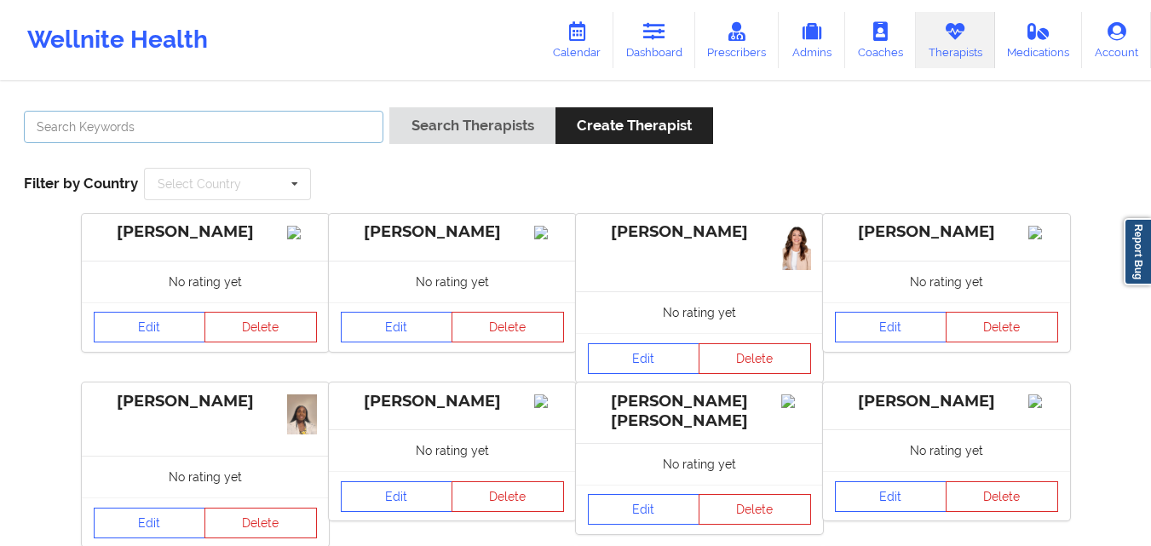
click at [268, 128] on input "text" at bounding box center [204, 127] width 360 height 32
type input "[PERSON_NAME]"
click at [389, 107] on button "Search Therapists" at bounding box center [471, 125] width 165 height 37
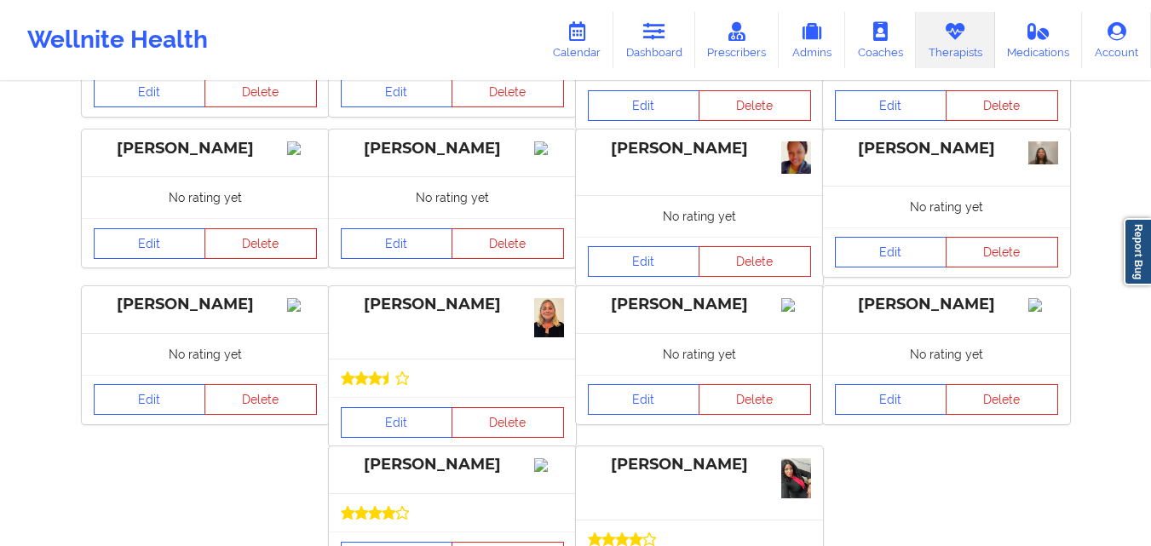
scroll to position [228, 0]
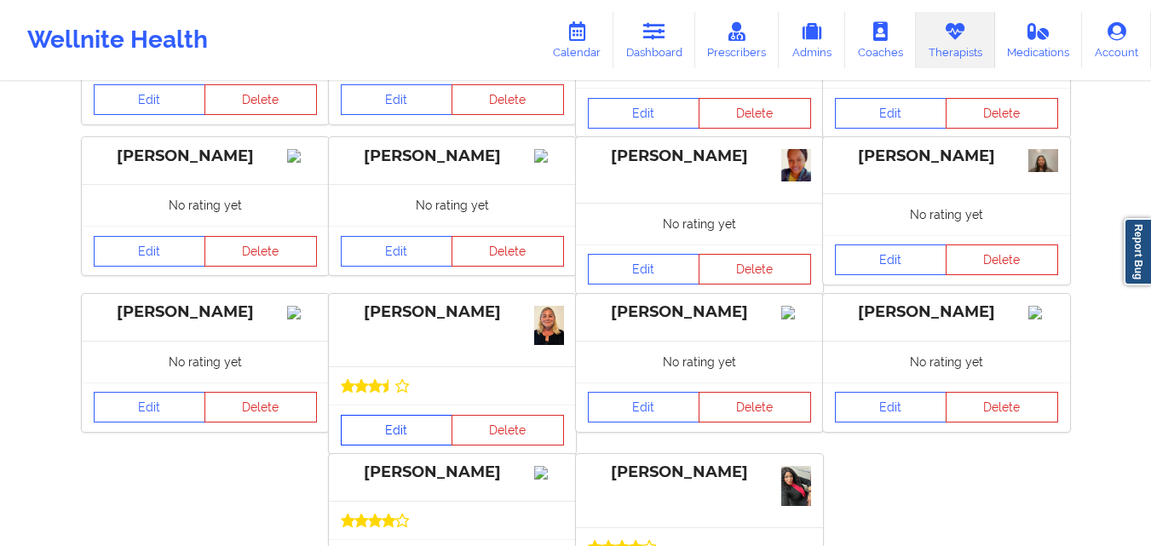
click at [386, 441] on link "Edit" at bounding box center [397, 430] width 112 height 31
